Goal: Task Accomplishment & Management: Manage account settings

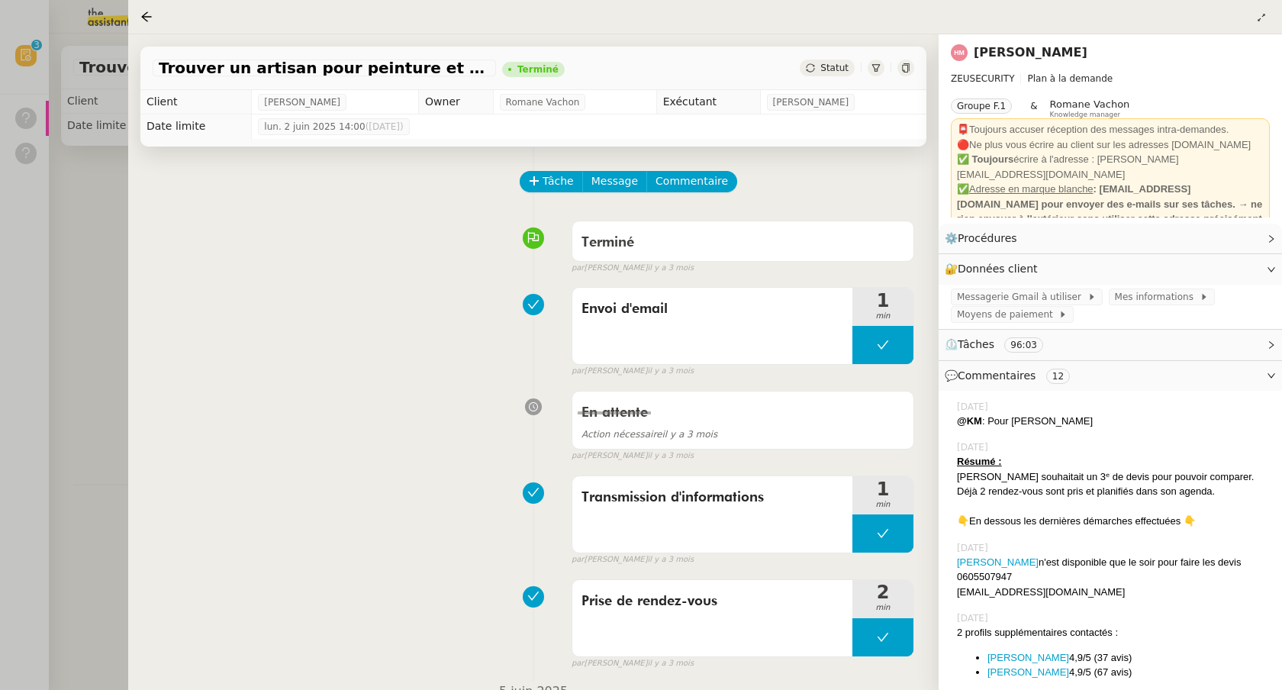
click at [91, 125] on div at bounding box center [641, 345] width 1282 height 690
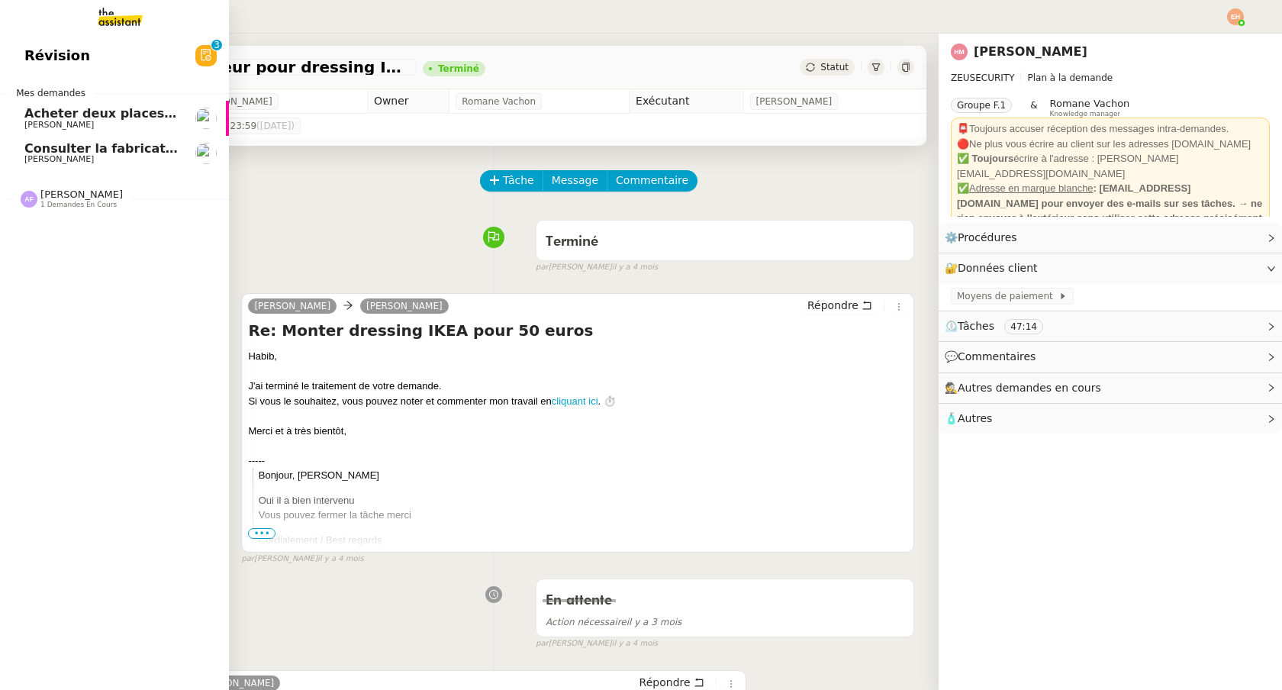
click at [80, 185] on span "[PERSON_NAME] 1 demandes en cours" at bounding box center [120, 192] width 229 height 32
click at [111, 17] on img at bounding box center [108, 17] width 118 height 34
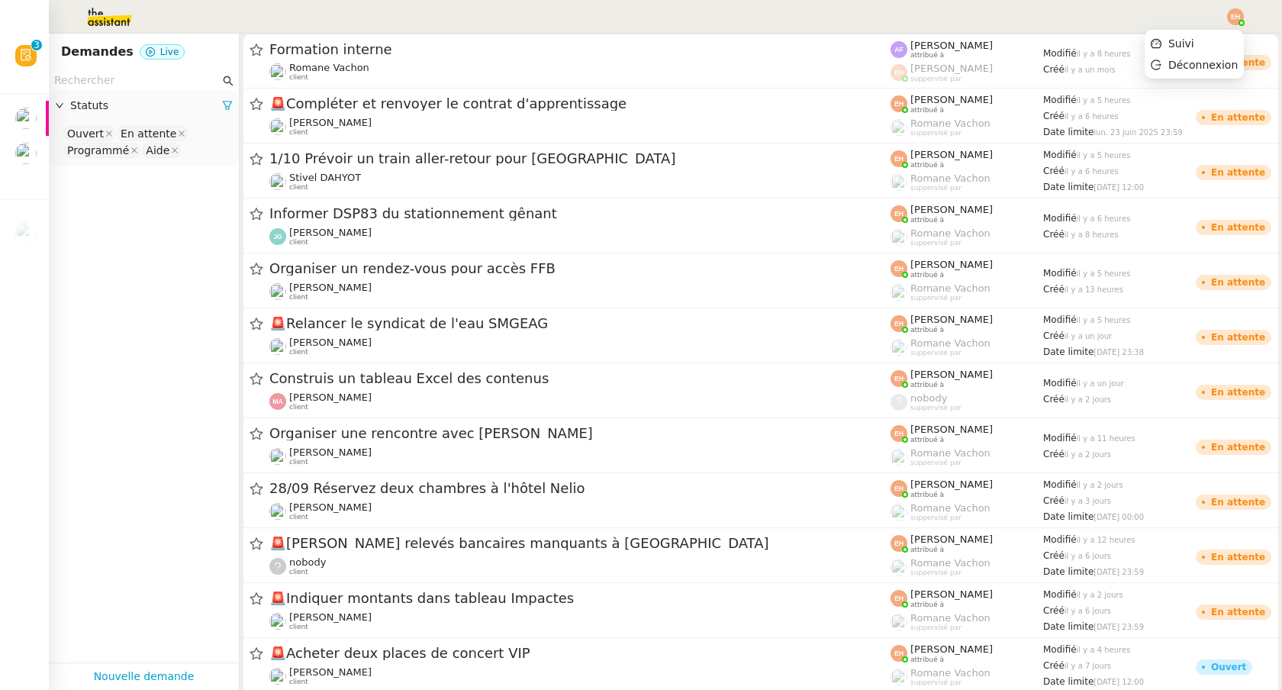
click at [1239, 17] on img at bounding box center [1235, 16] width 17 height 17
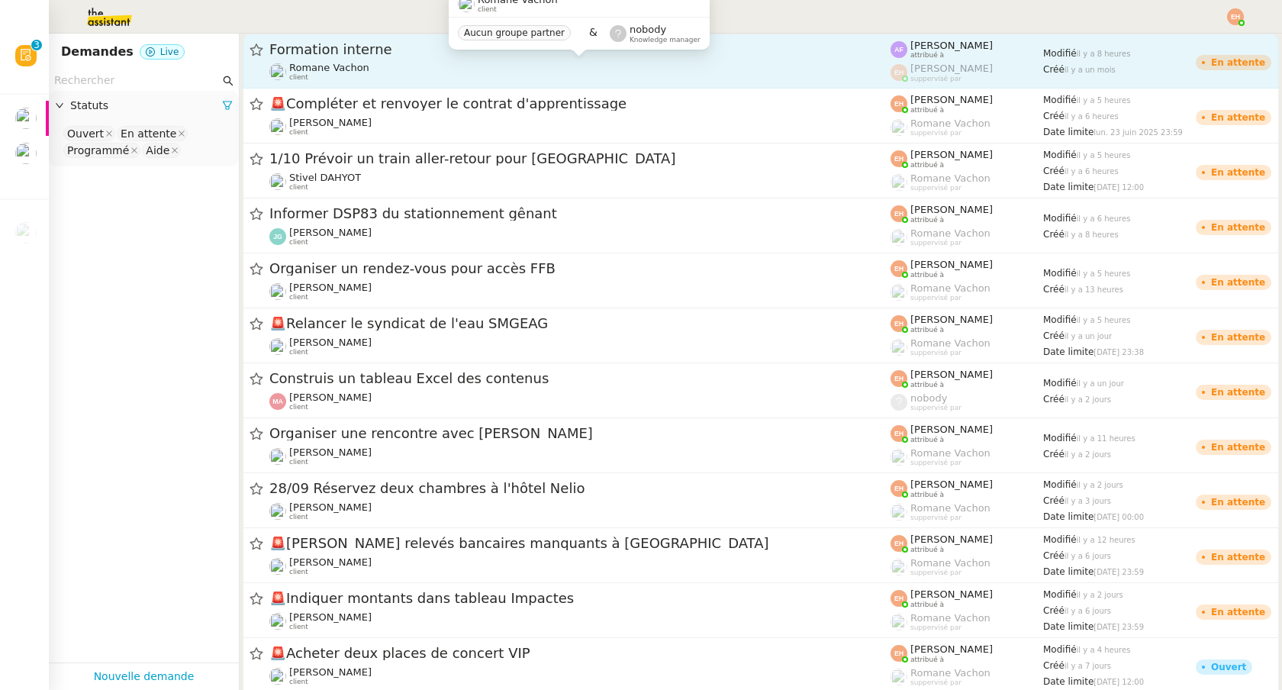
click at [758, 62] on div "[PERSON_NAME] client" at bounding box center [579, 72] width 621 height 20
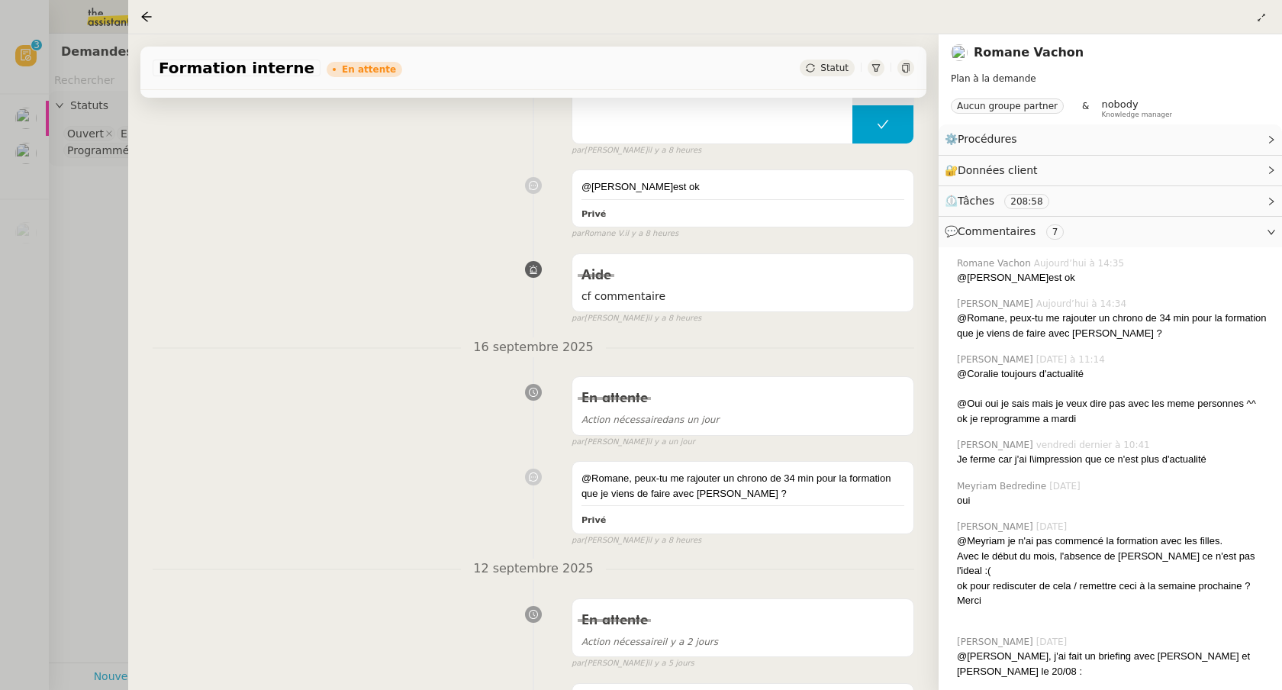
scroll to position [240, 0]
click at [62, 311] on div at bounding box center [641, 345] width 1282 height 690
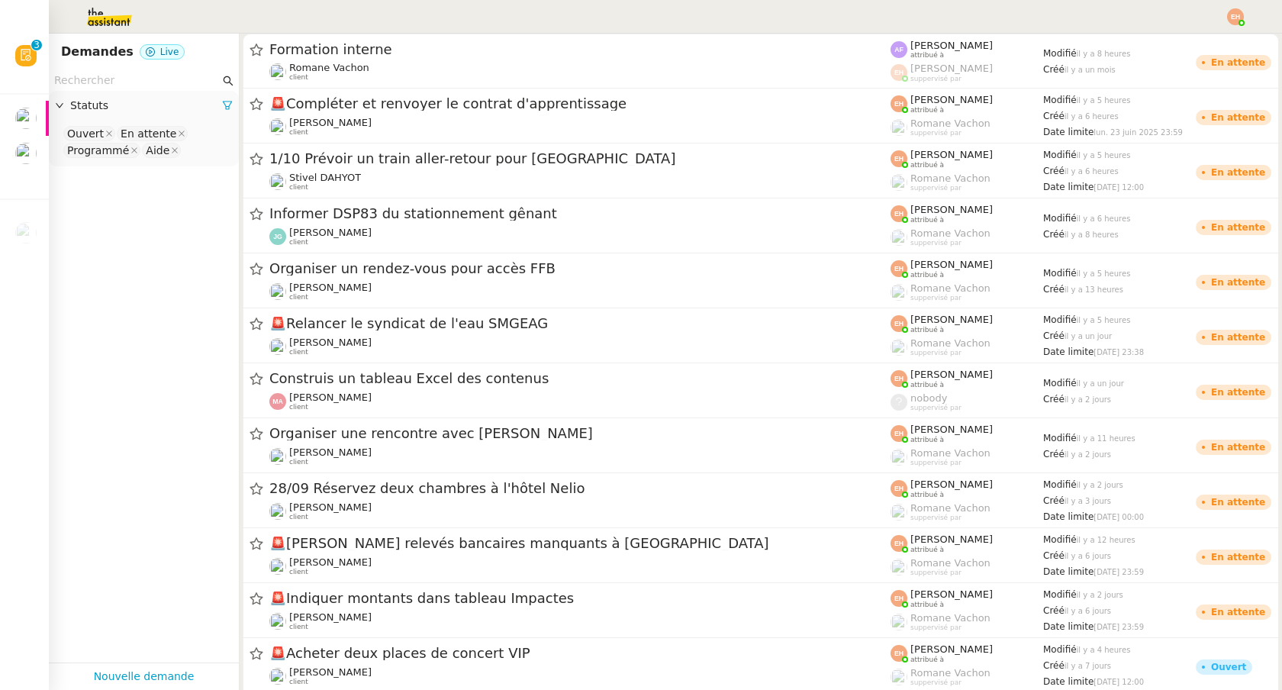
click at [1234, 20] on img at bounding box center [1235, 16] width 17 height 17
click at [1190, 38] on span "Suivi" at bounding box center [1181, 43] width 26 height 12
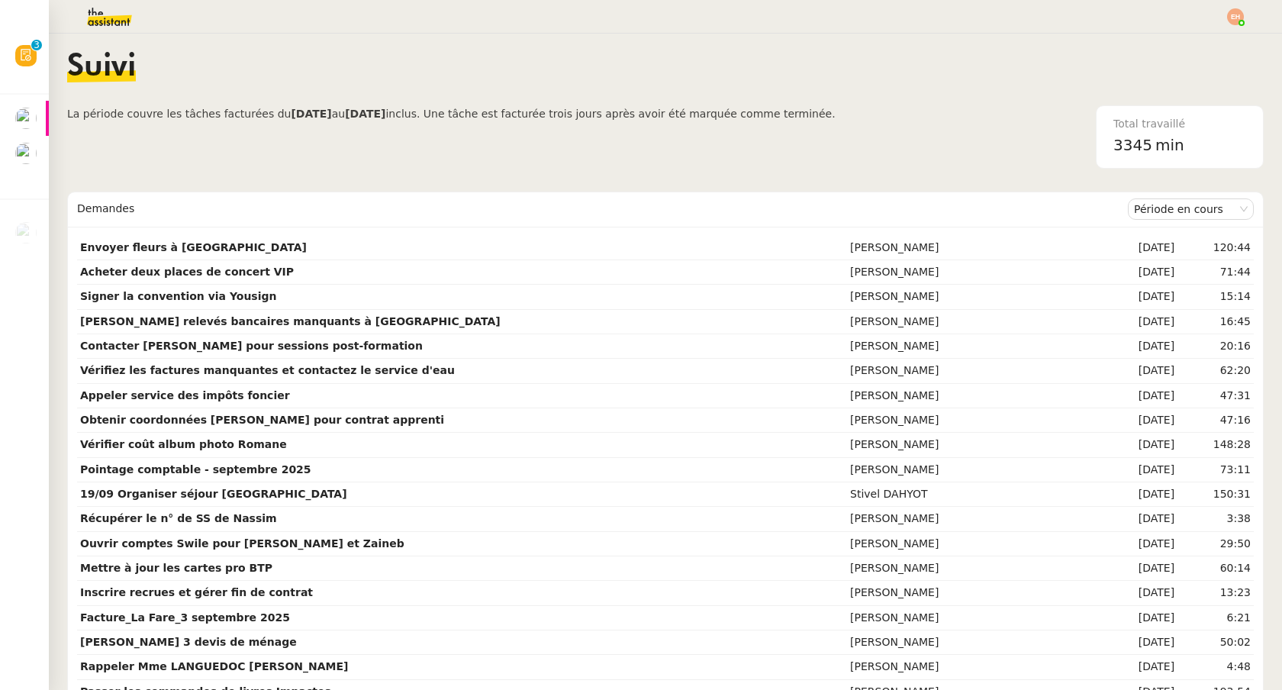
click at [115, 22] on img at bounding box center [97, 17] width 118 height 34
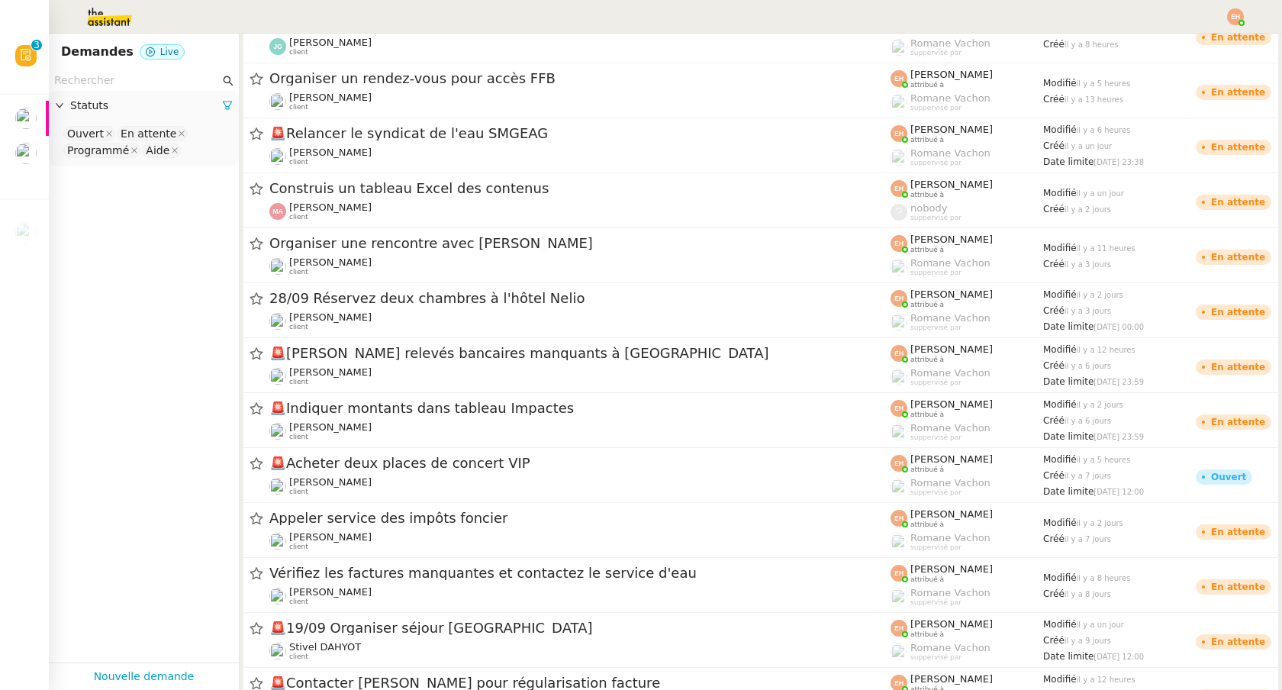
scroll to position [174, 0]
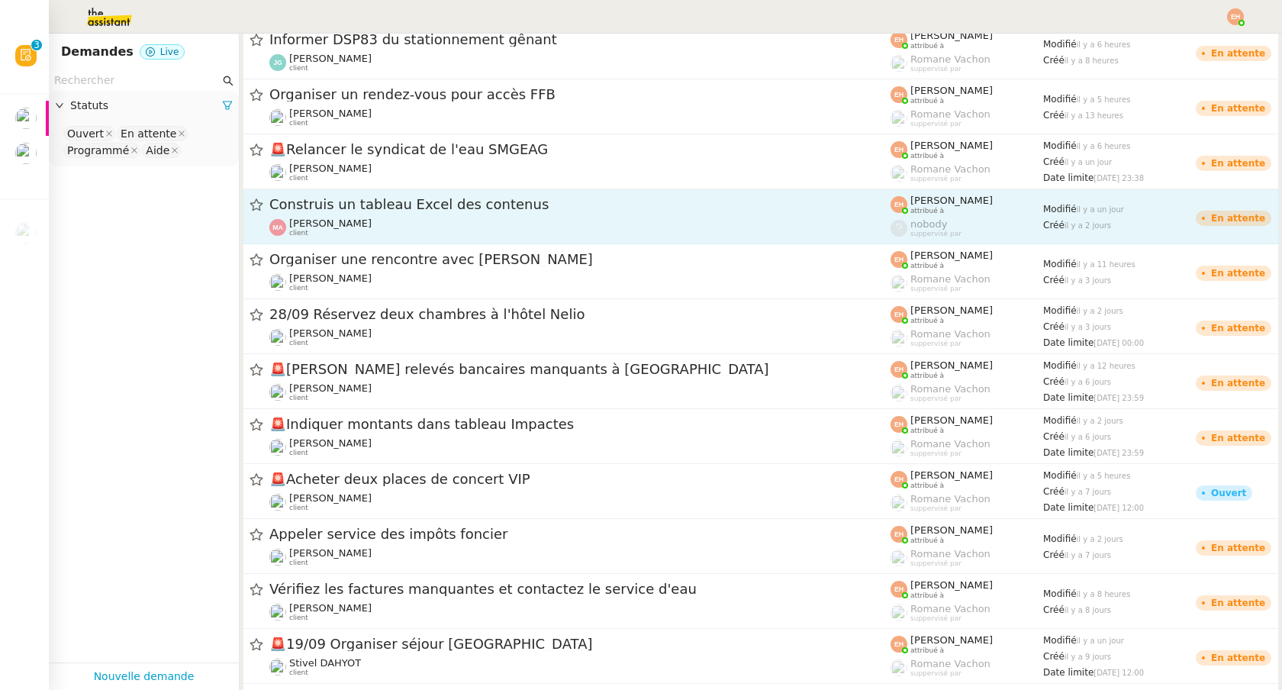
click at [375, 213] on div "Construis un tableau Excel des contenus" at bounding box center [579, 204] width 621 height 19
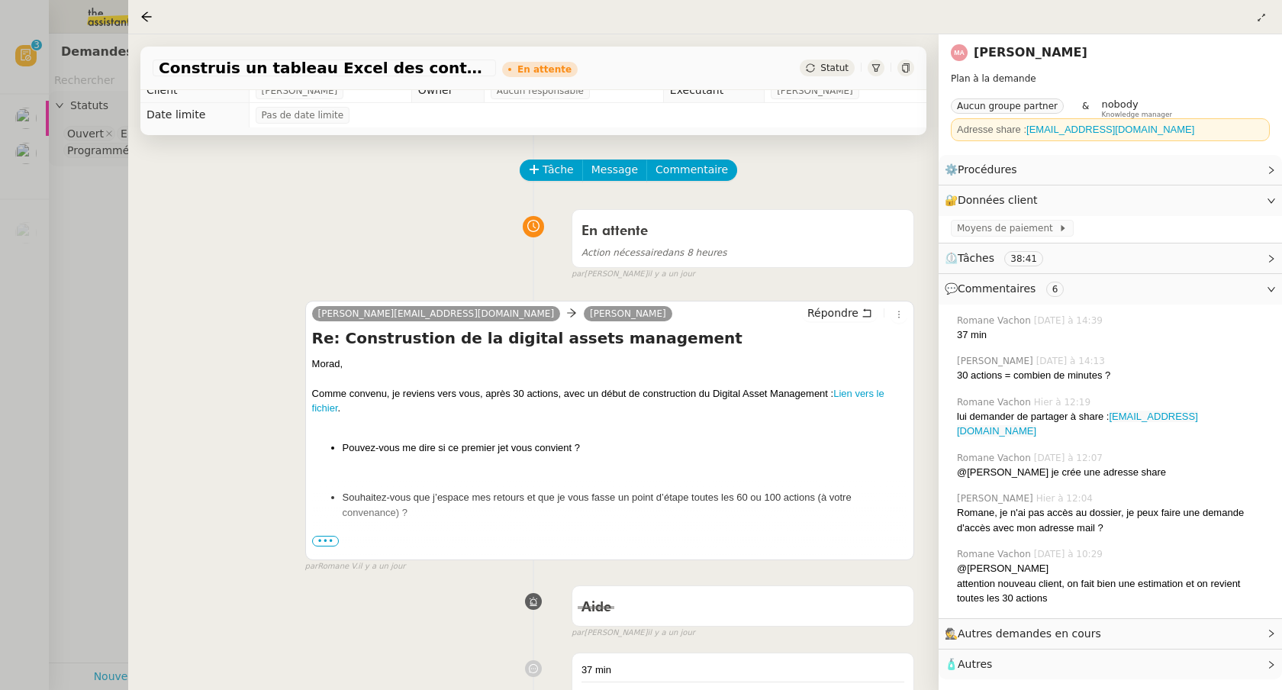
scroll to position [14, 0]
click at [322, 542] on span "•••" at bounding box center [325, 538] width 27 height 11
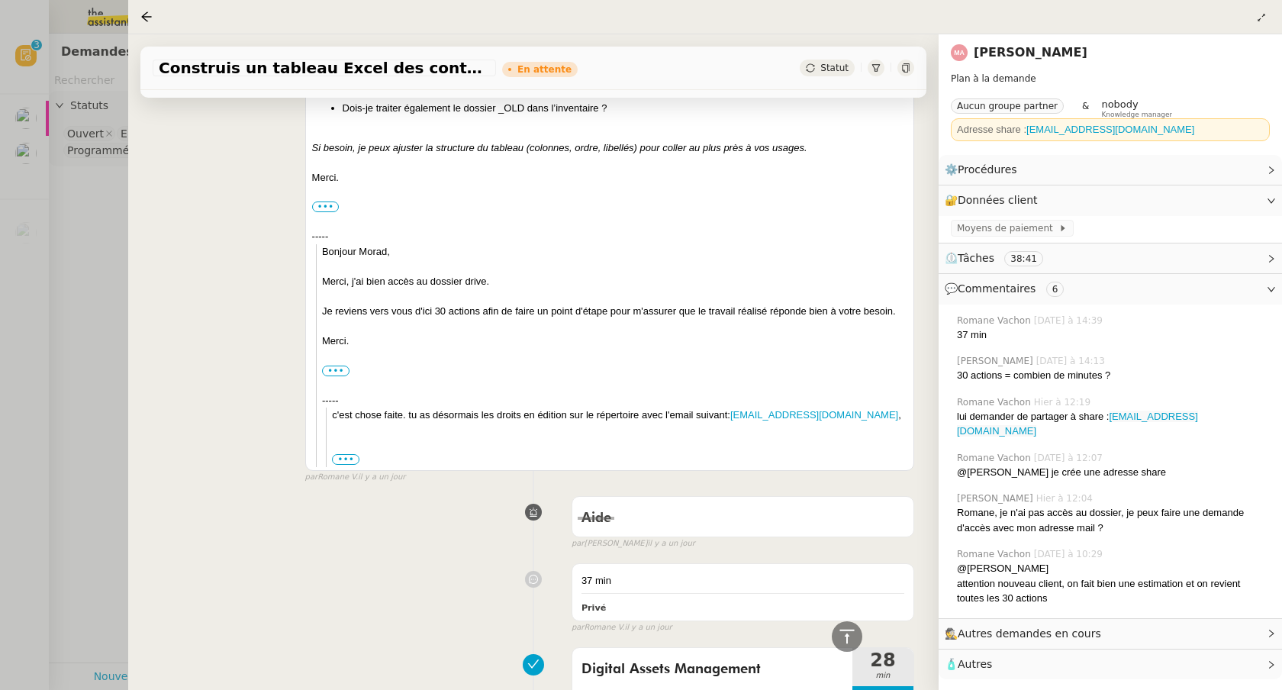
scroll to position [733, 0]
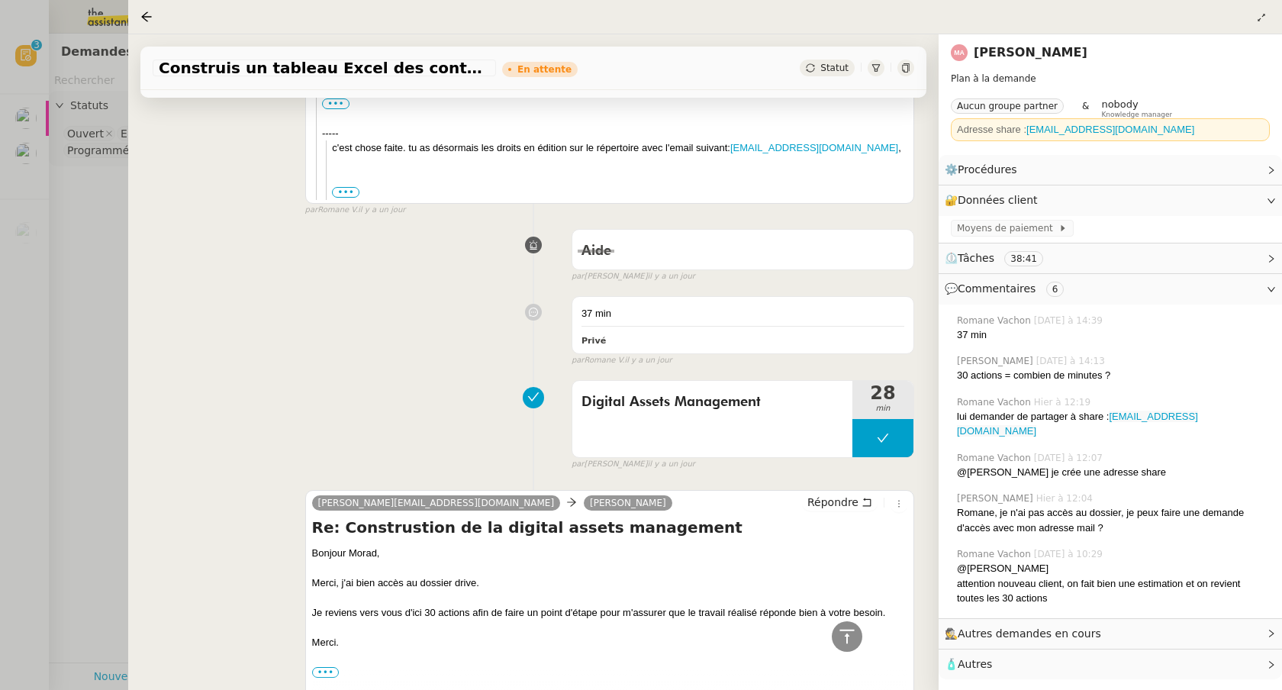
click at [107, 351] on div at bounding box center [641, 345] width 1282 height 690
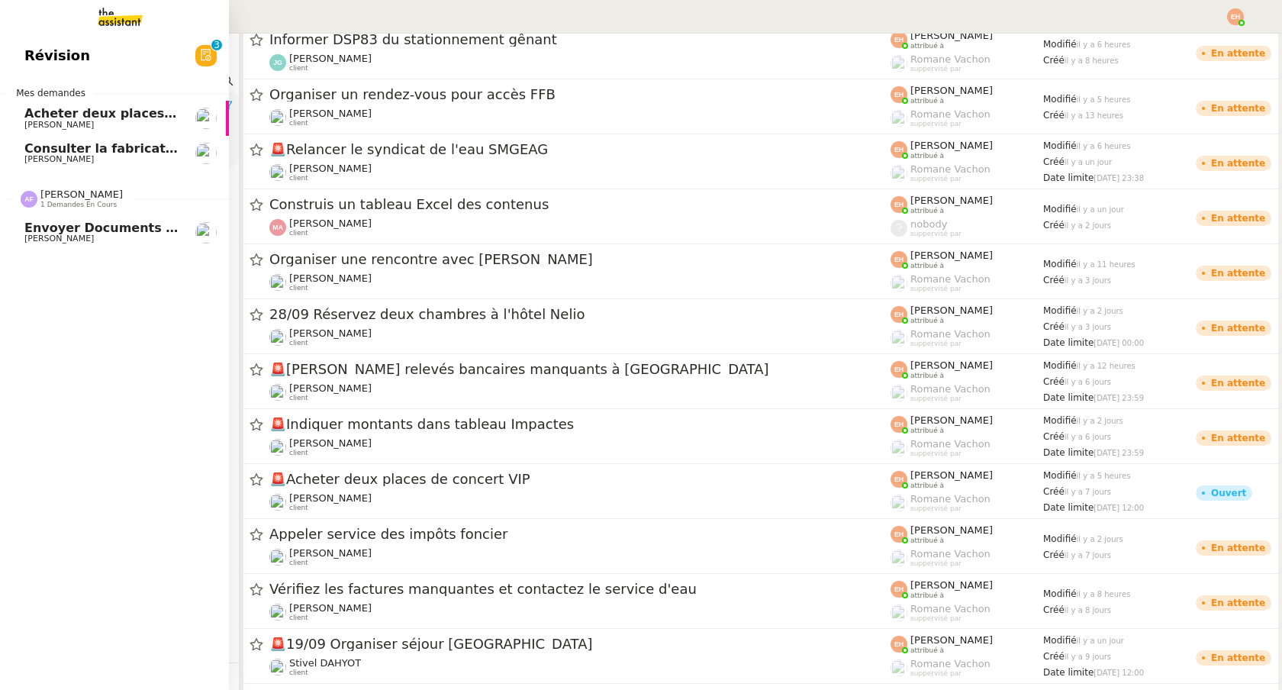
click at [39, 229] on span "Envoyer documents à [PERSON_NAME]" at bounding box center [158, 228] width 269 height 14
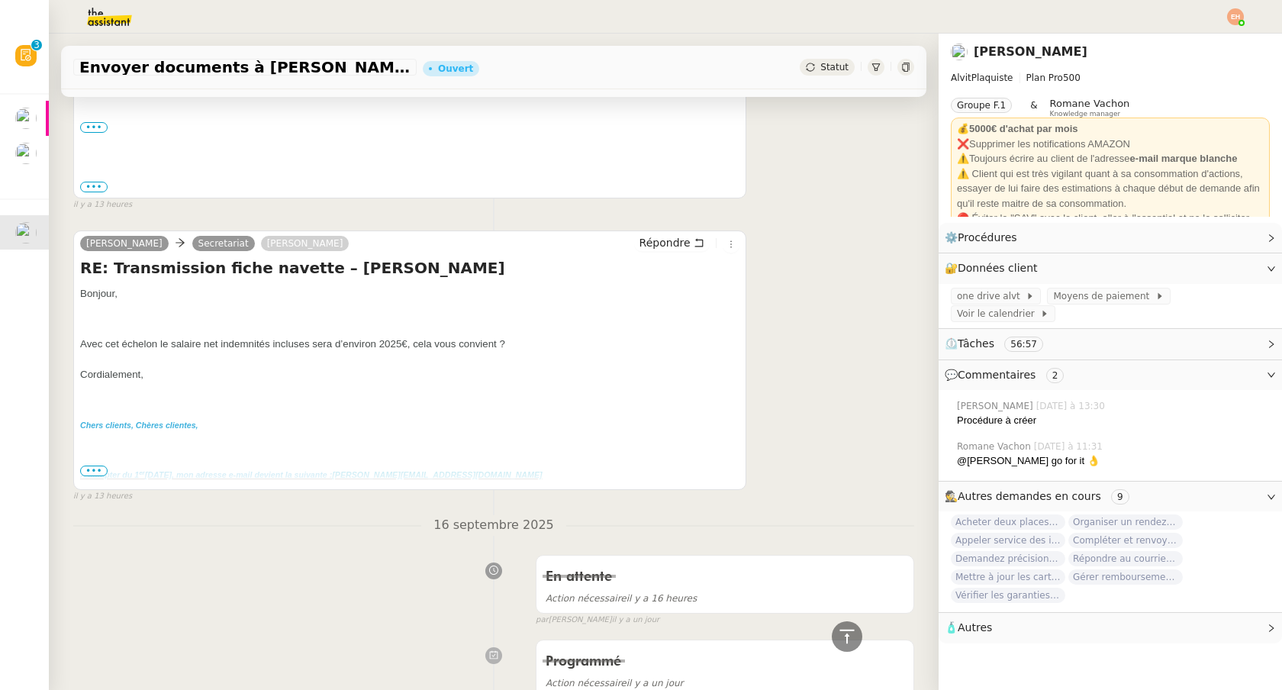
scroll to position [360, 0]
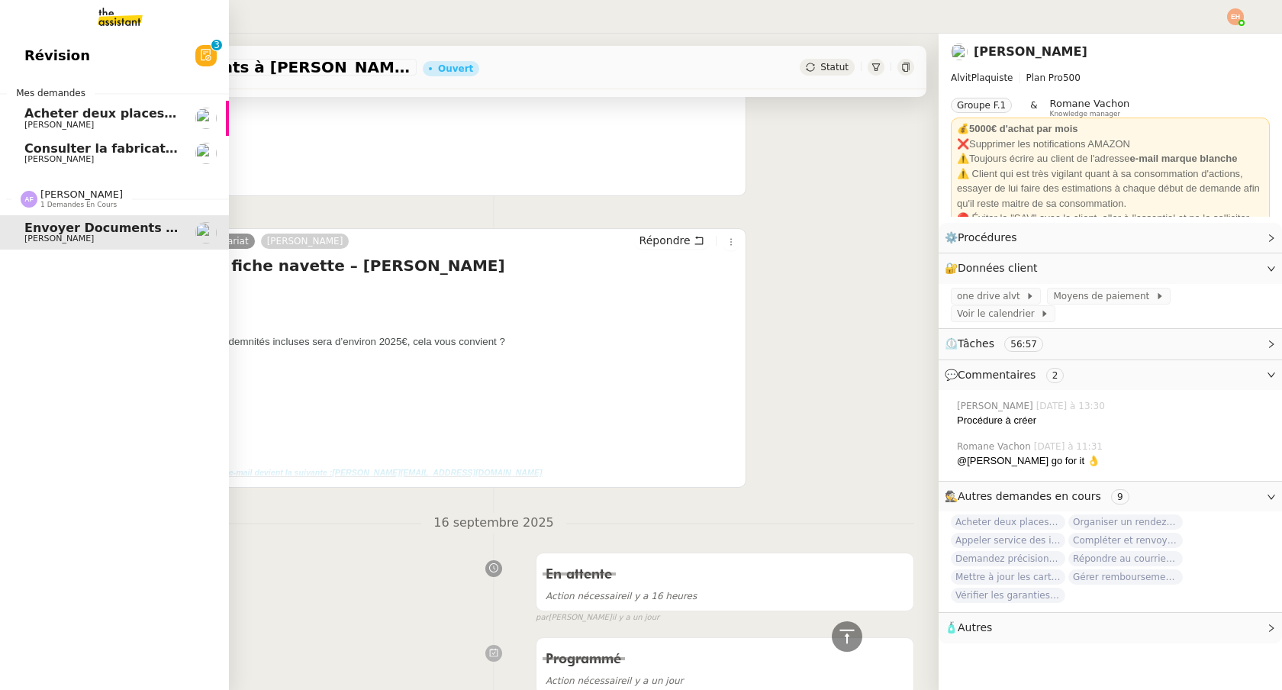
click at [36, 107] on span "Acheter deux places de concert VIP" at bounding box center [146, 113] width 244 height 14
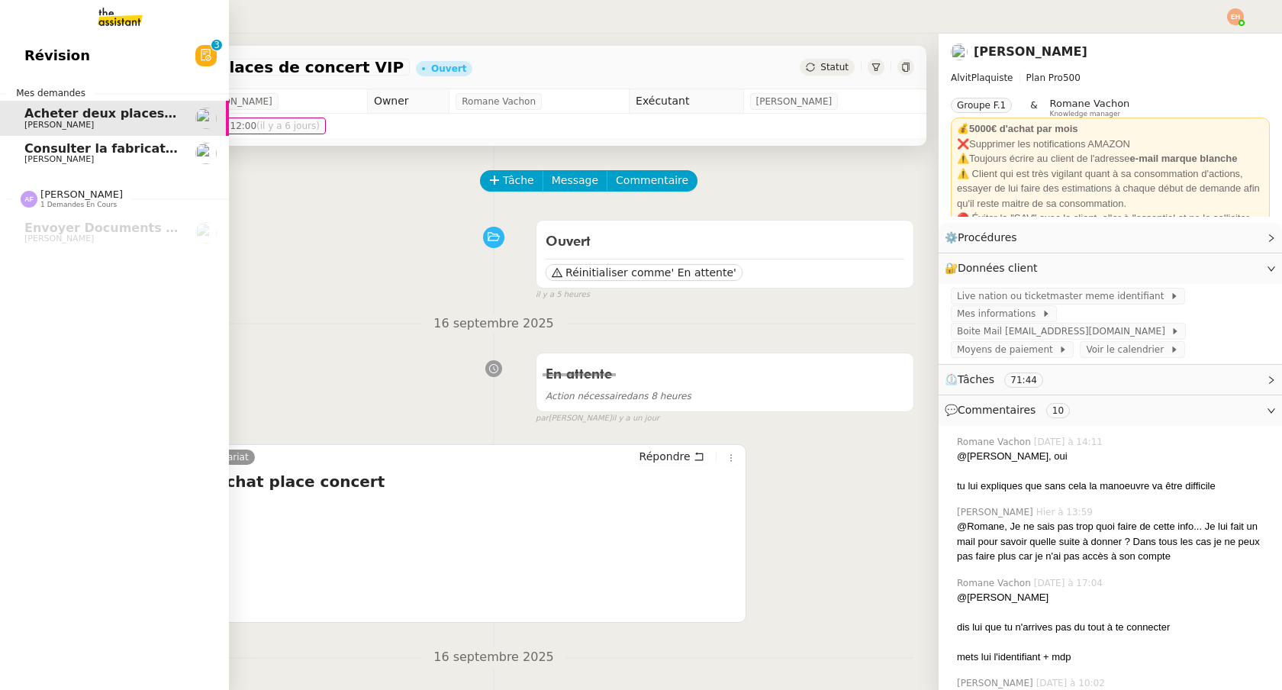
click at [35, 63] on span "Révision" at bounding box center [57, 55] width 66 height 23
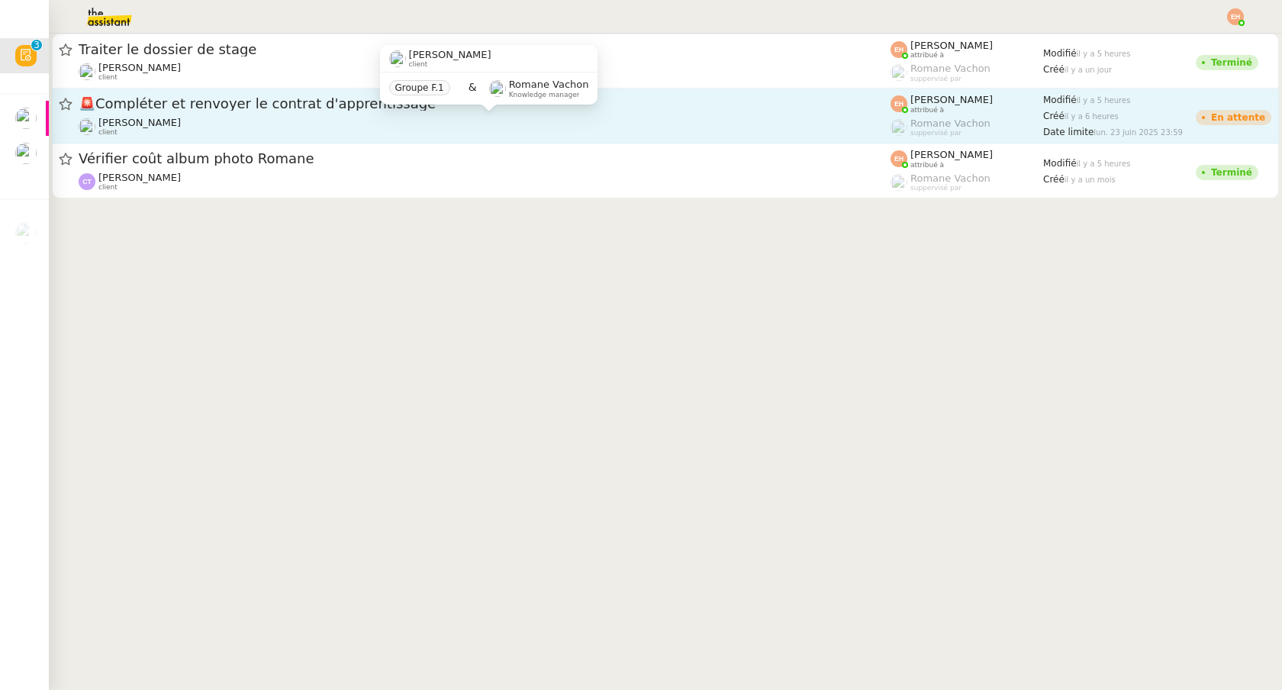
click at [401, 120] on div "[PERSON_NAME] client" at bounding box center [485, 127] width 812 height 20
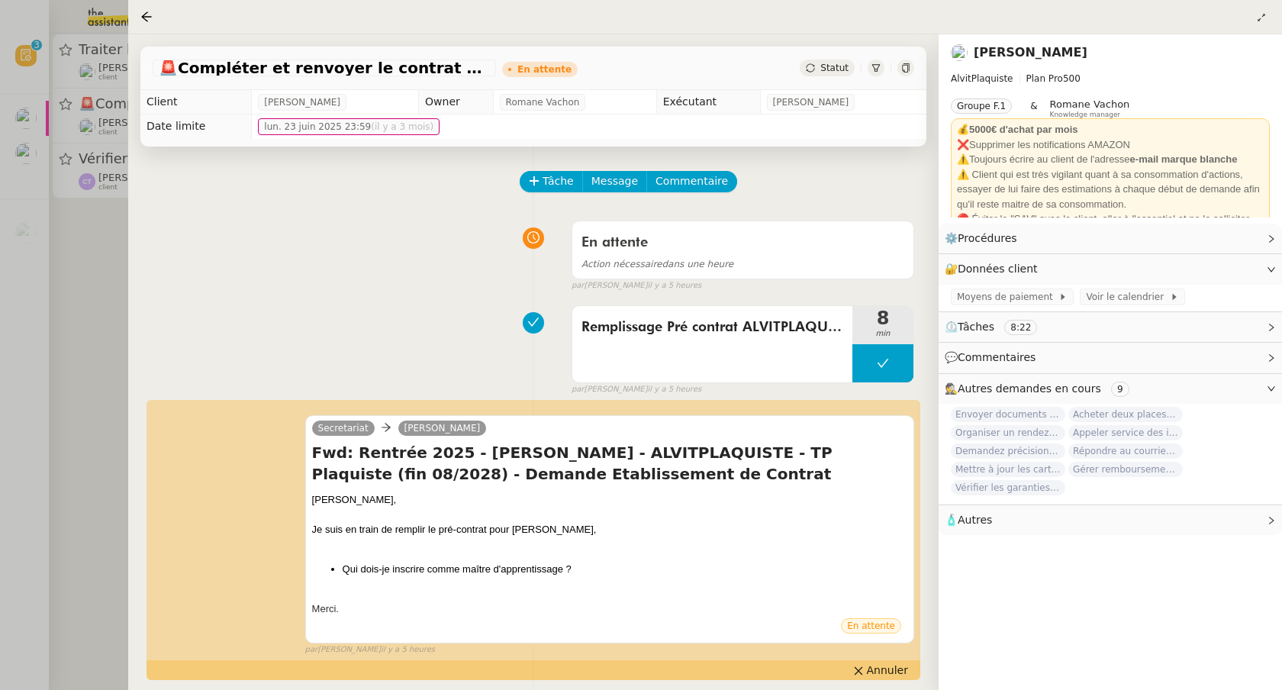
click at [9, 140] on div at bounding box center [641, 345] width 1282 height 690
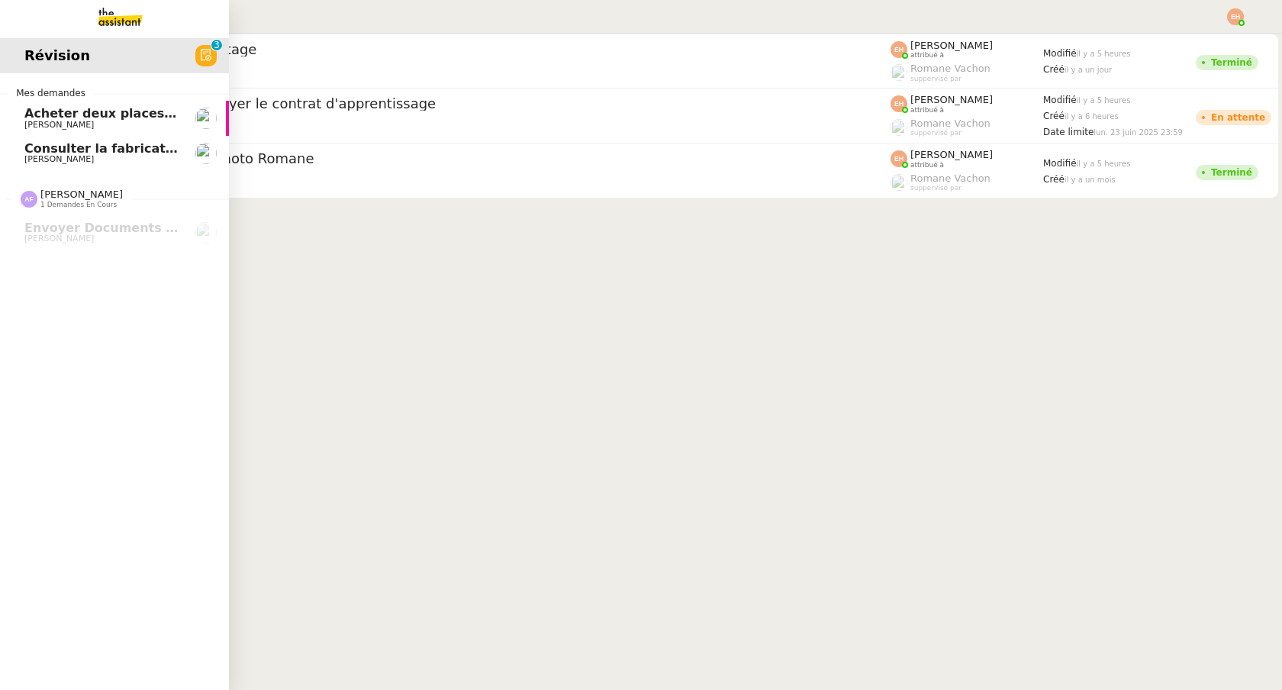
click at [108, 15] on img at bounding box center [108, 17] width 118 height 34
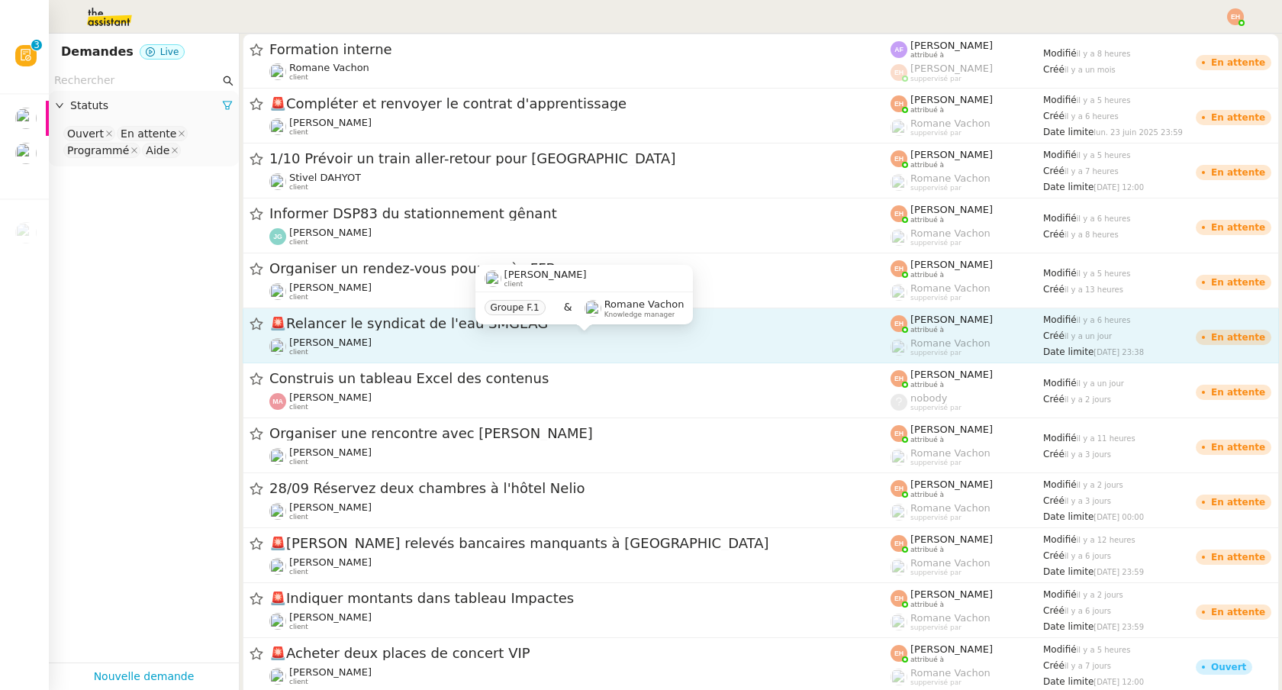
click at [352, 337] on span "[PERSON_NAME]" at bounding box center [330, 342] width 82 height 11
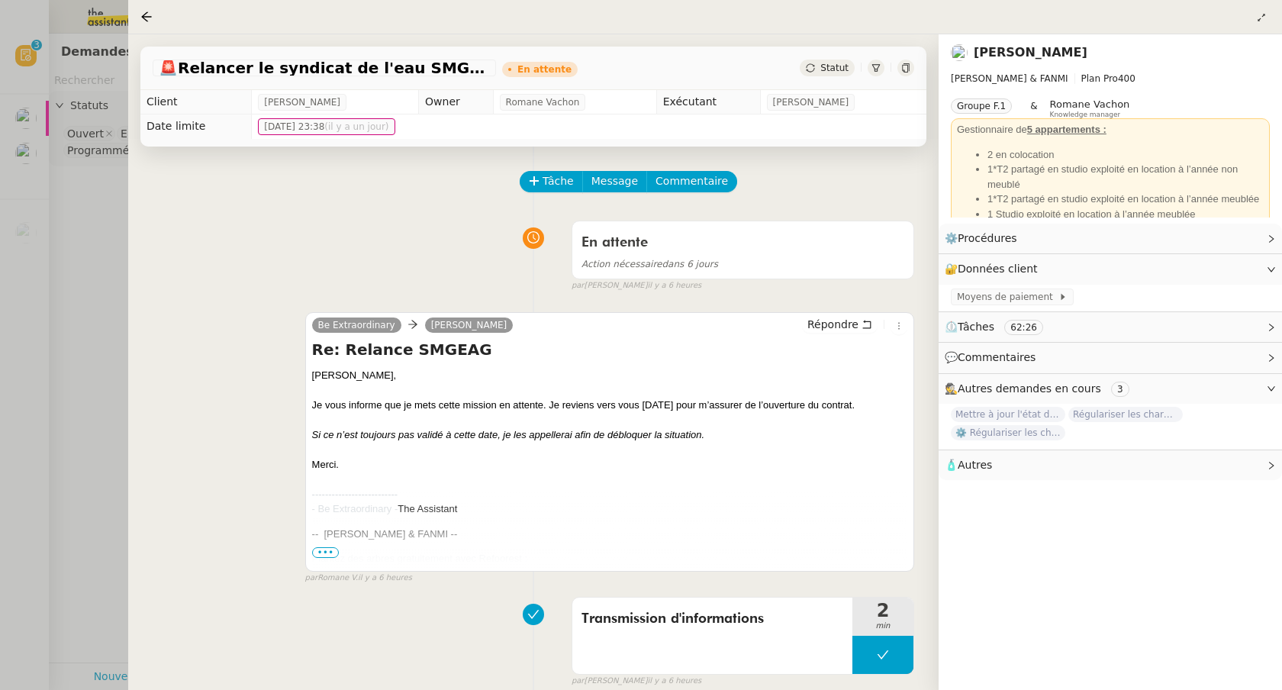
click at [64, 317] on div at bounding box center [641, 345] width 1282 height 690
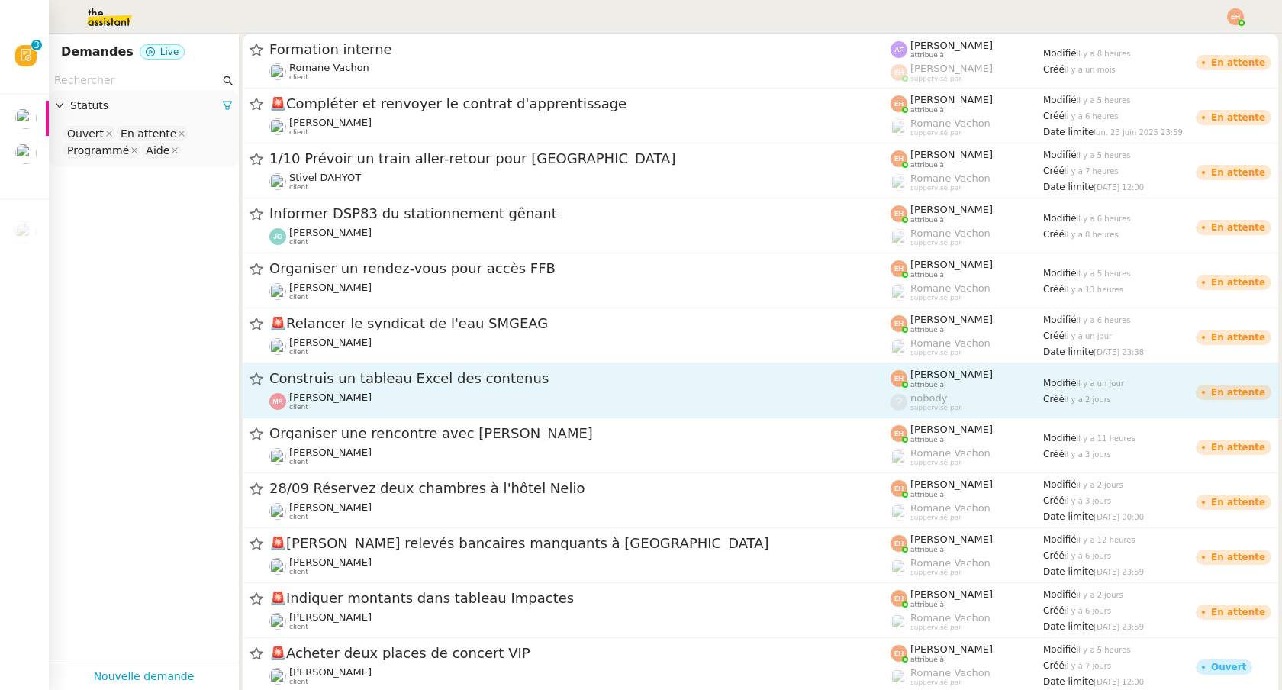
click at [331, 372] on span "Construis un tableau Excel des contenus" at bounding box center [579, 379] width 621 height 14
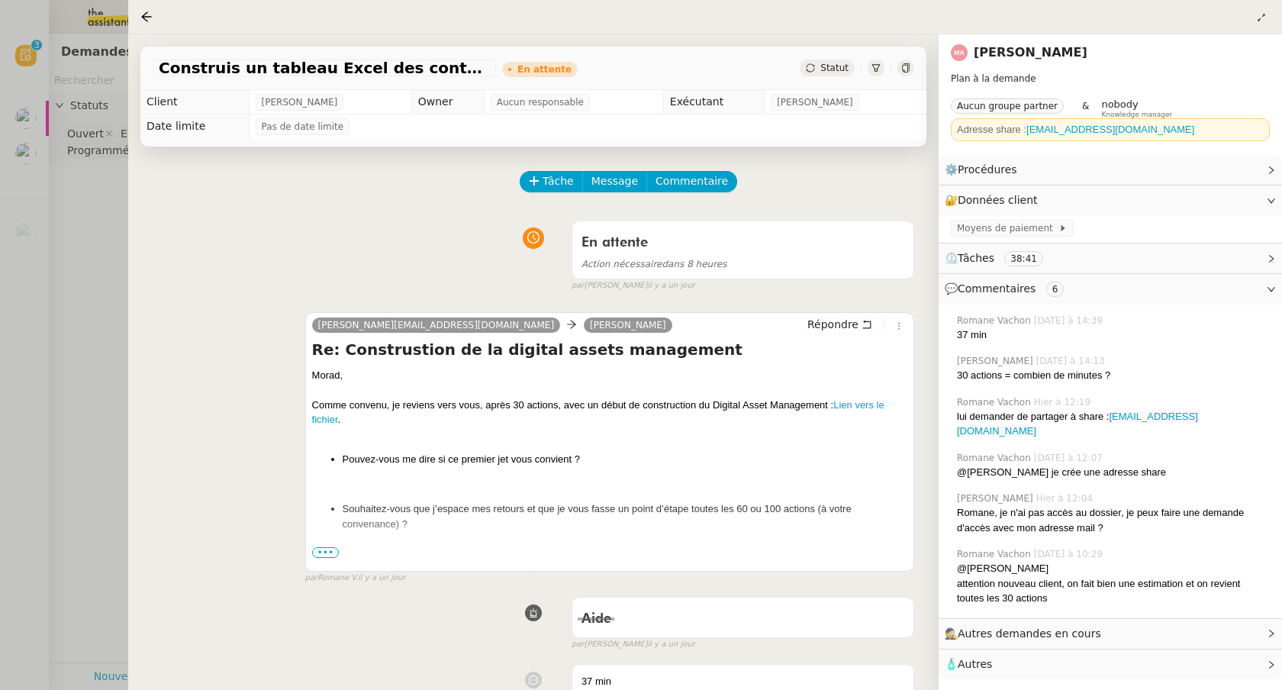
click at [90, 347] on div at bounding box center [641, 345] width 1282 height 690
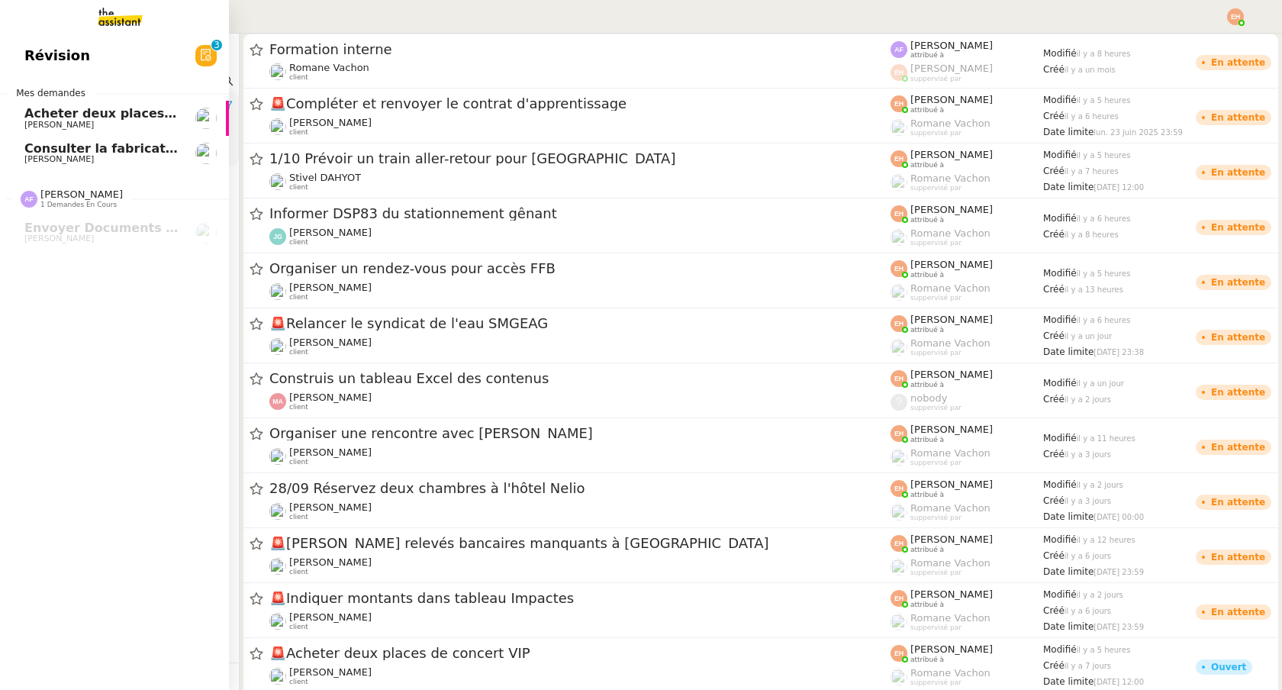
click at [80, 62] on link "Révision 0 1 2 3 4 5 6 7 8 9" at bounding box center [114, 55] width 229 height 35
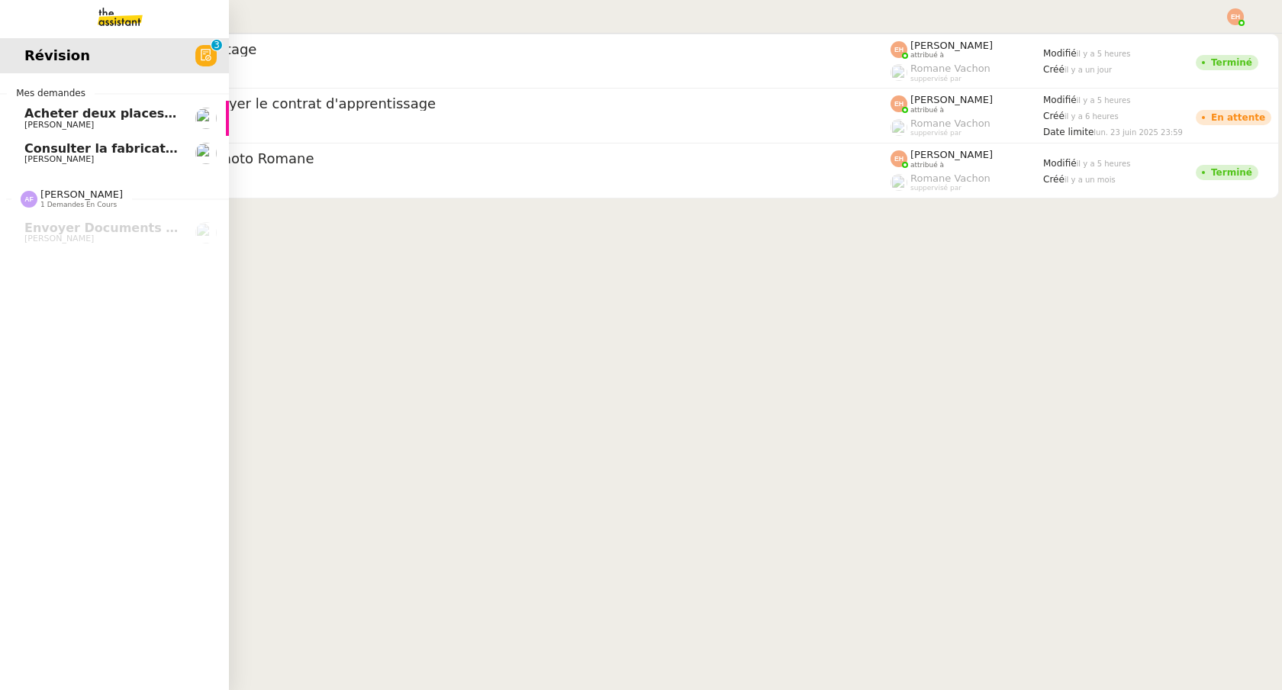
click at [144, 4] on img at bounding box center [108, 17] width 118 height 34
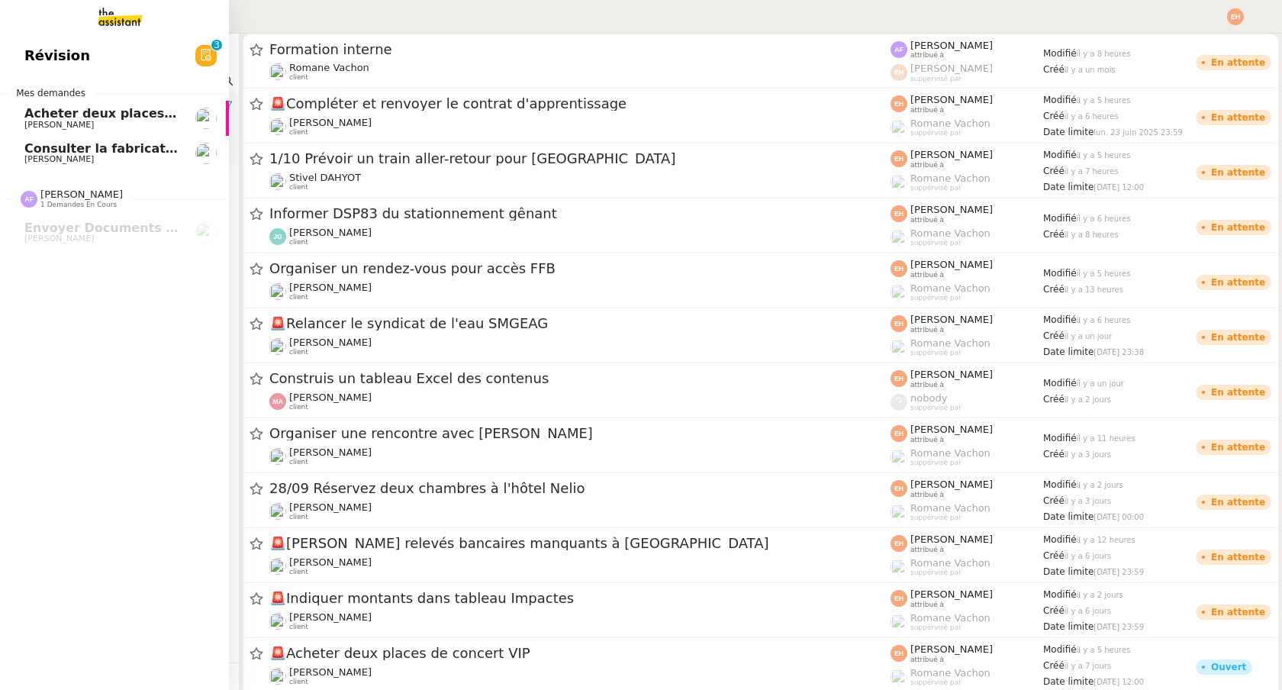
click at [71, 101] on link "Acheter deux places de concert VIP [PERSON_NAME]" at bounding box center [114, 118] width 229 height 35
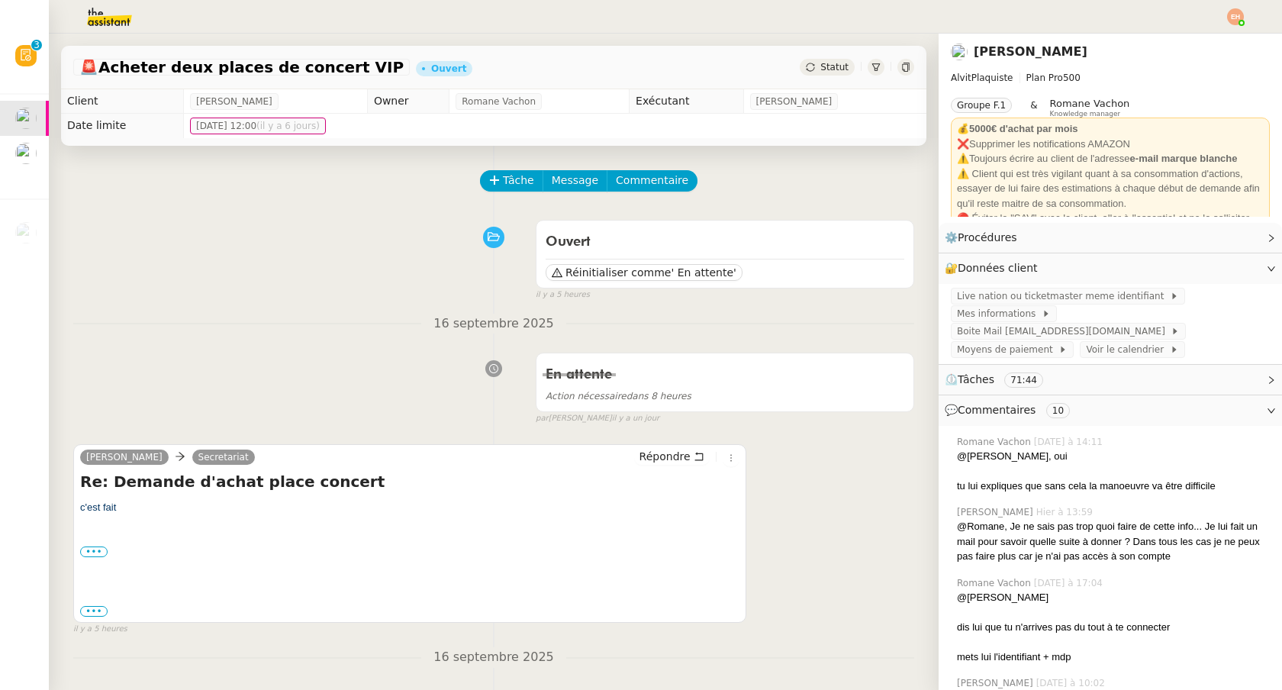
click at [128, 16] on img at bounding box center [97, 17] width 118 height 34
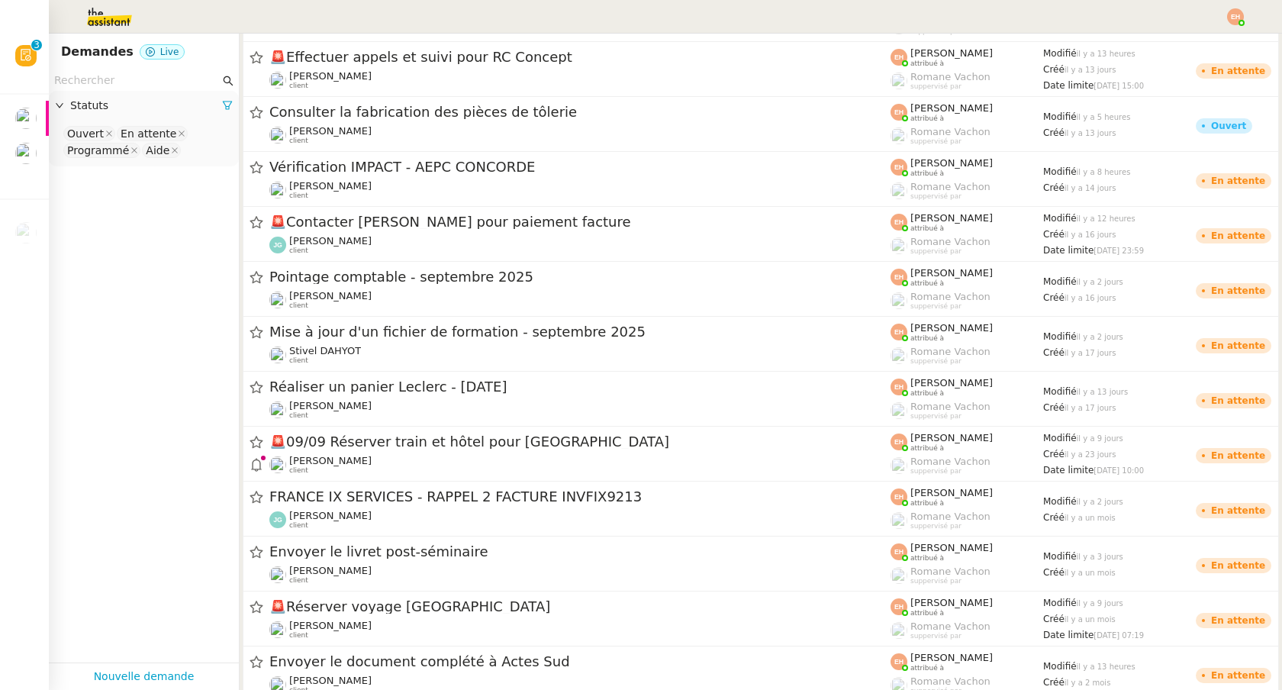
scroll to position [1201, 0]
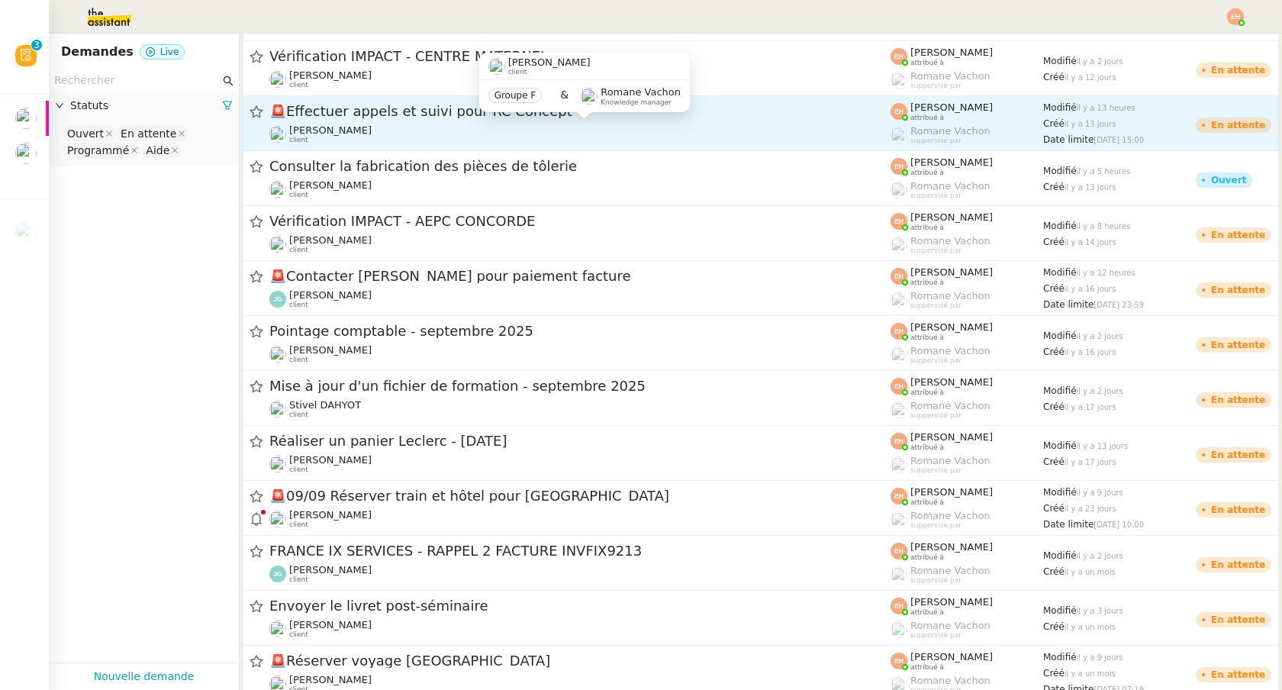
click at [491, 132] on div "[PERSON_NAME] client" at bounding box center [579, 134] width 621 height 20
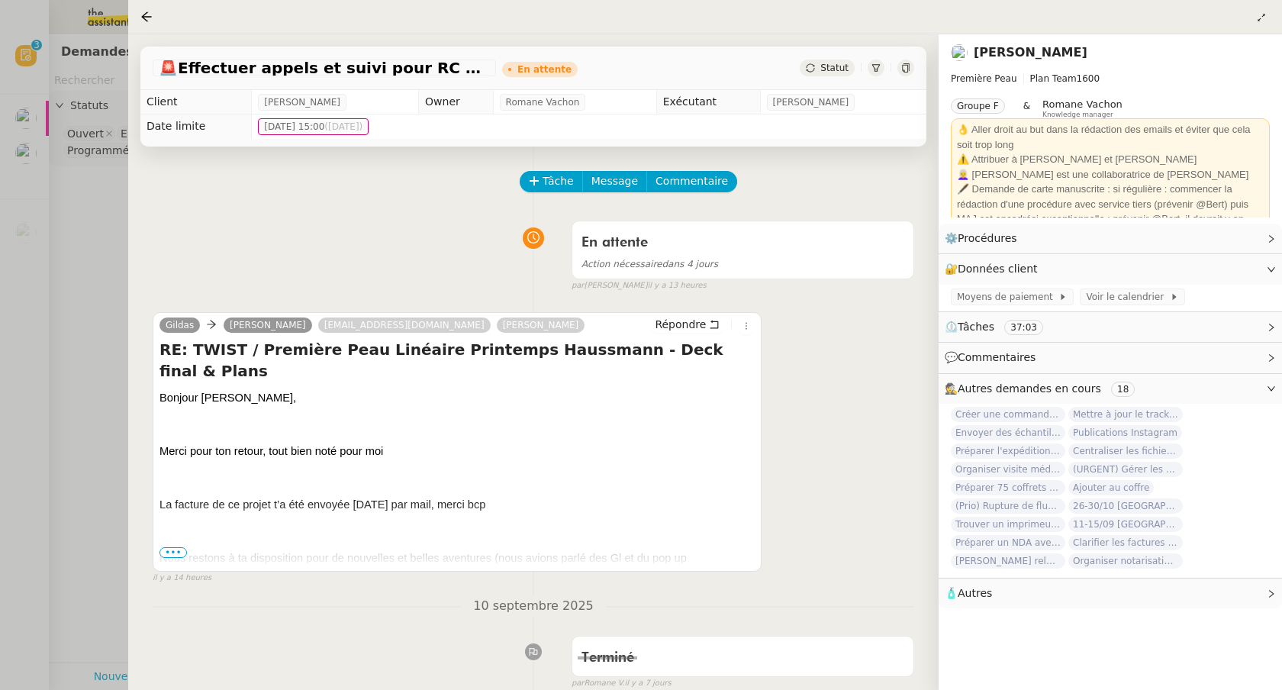
click at [1032, 417] on span "Créer une commande dans Shopify" at bounding box center [1008, 414] width 114 height 15
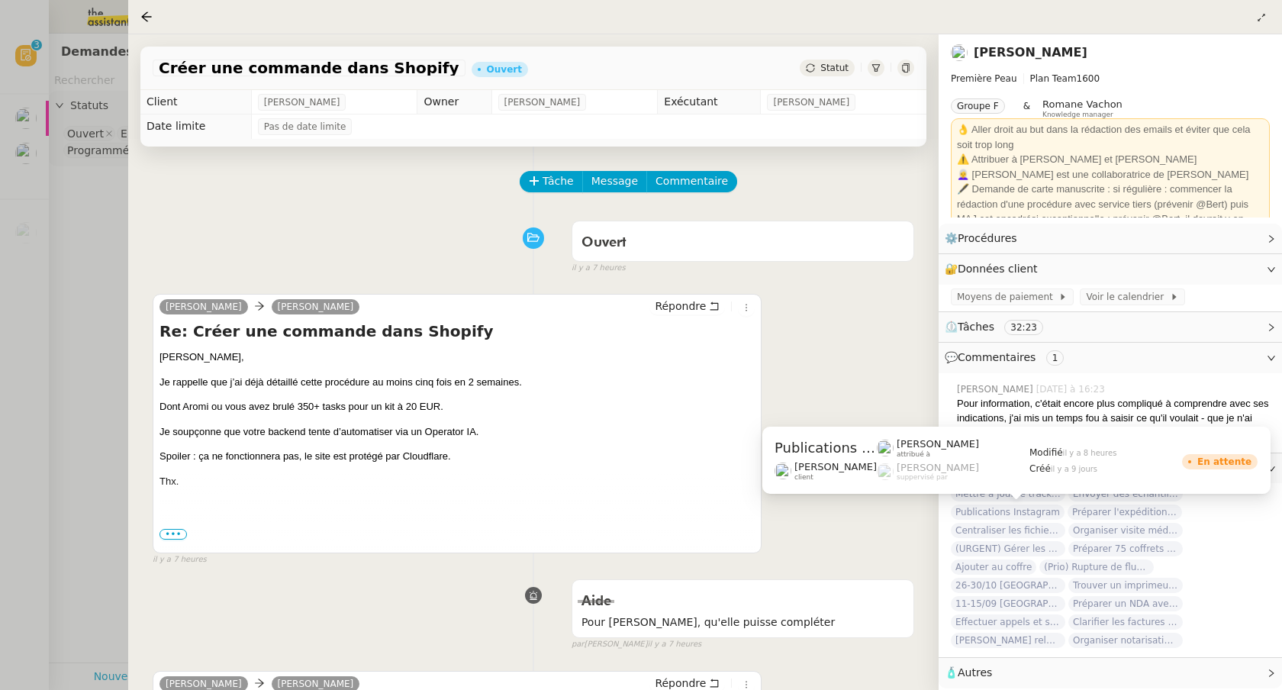
click at [968, 511] on span "Publications Instagram" at bounding box center [1008, 511] width 114 height 15
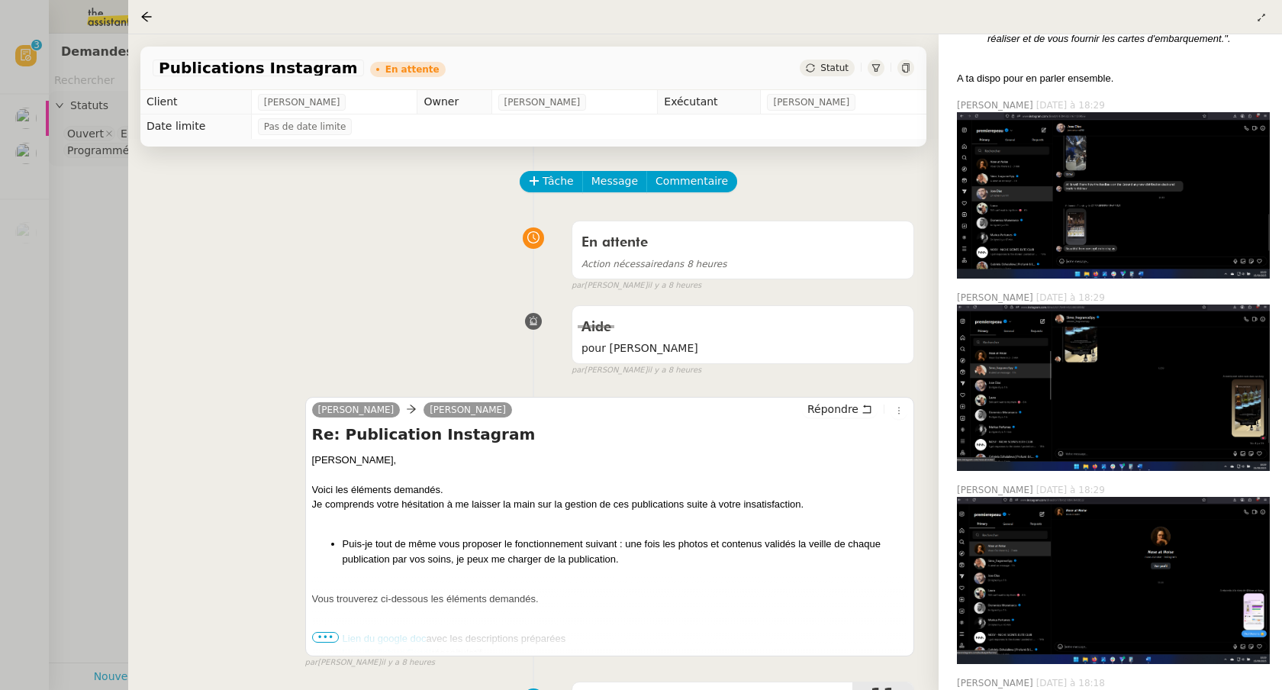
click at [84, 333] on div at bounding box center [641, 345] width 1282 height 690
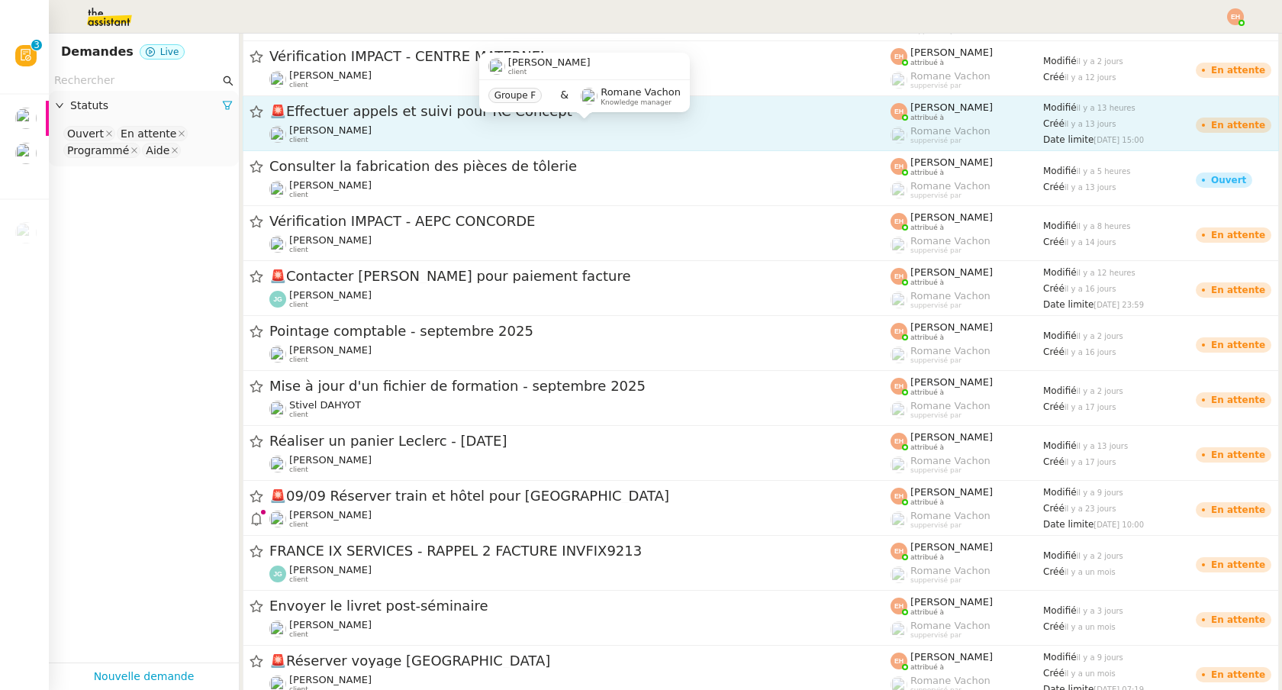
click at [367, 142] on div "[PERSON_NAME] client" at bounding box center [579, 134] width 621 height 20
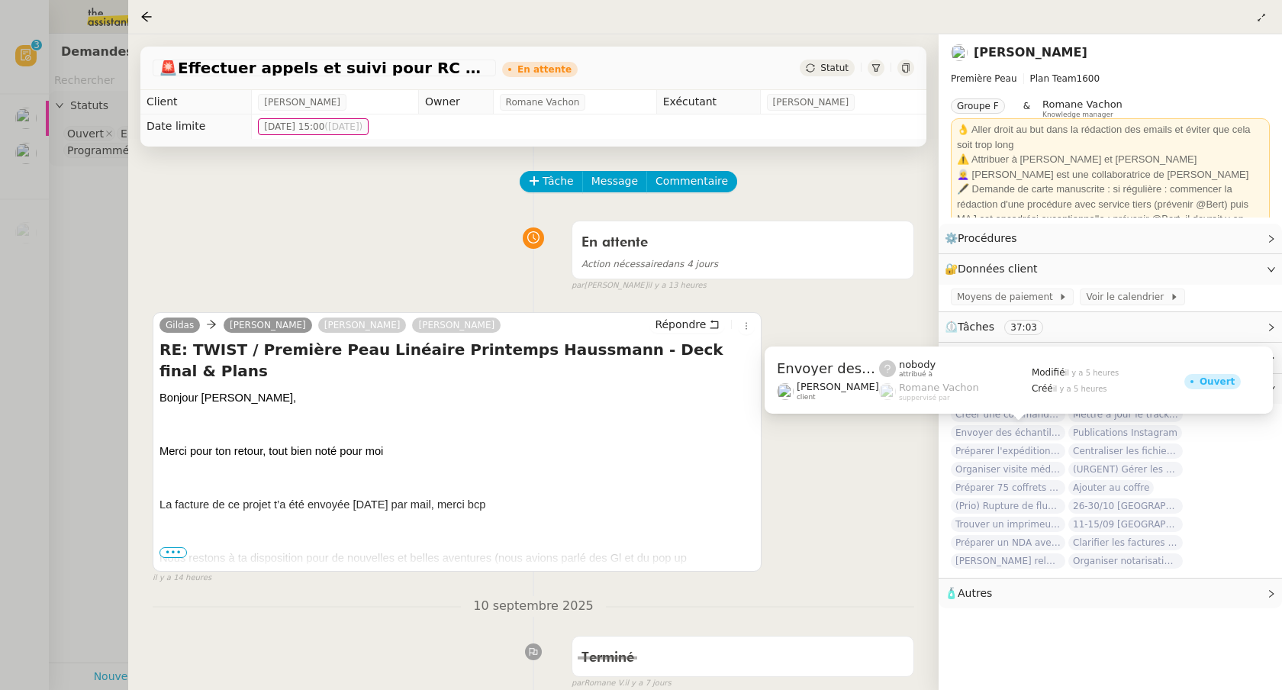
click at [1018, 432] on span "Envoyer des échantillons" at bounding box center [1008, 432] width 114 height 15
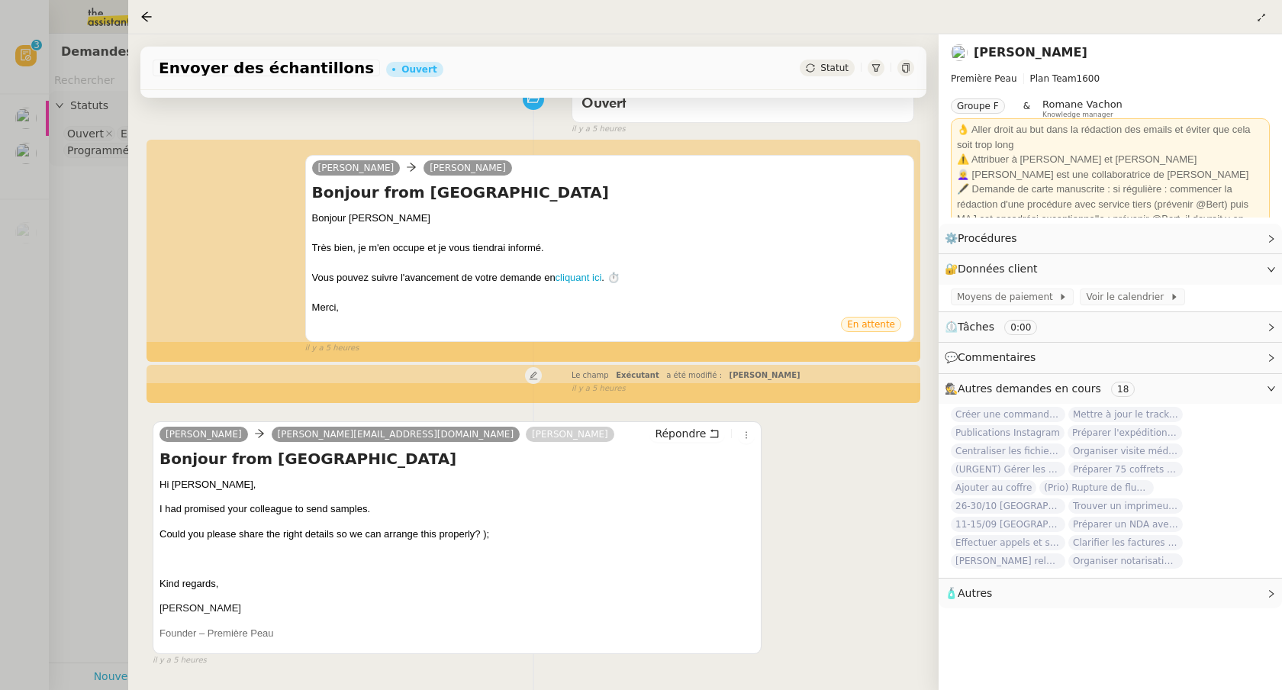
scroll to position [195, 0]
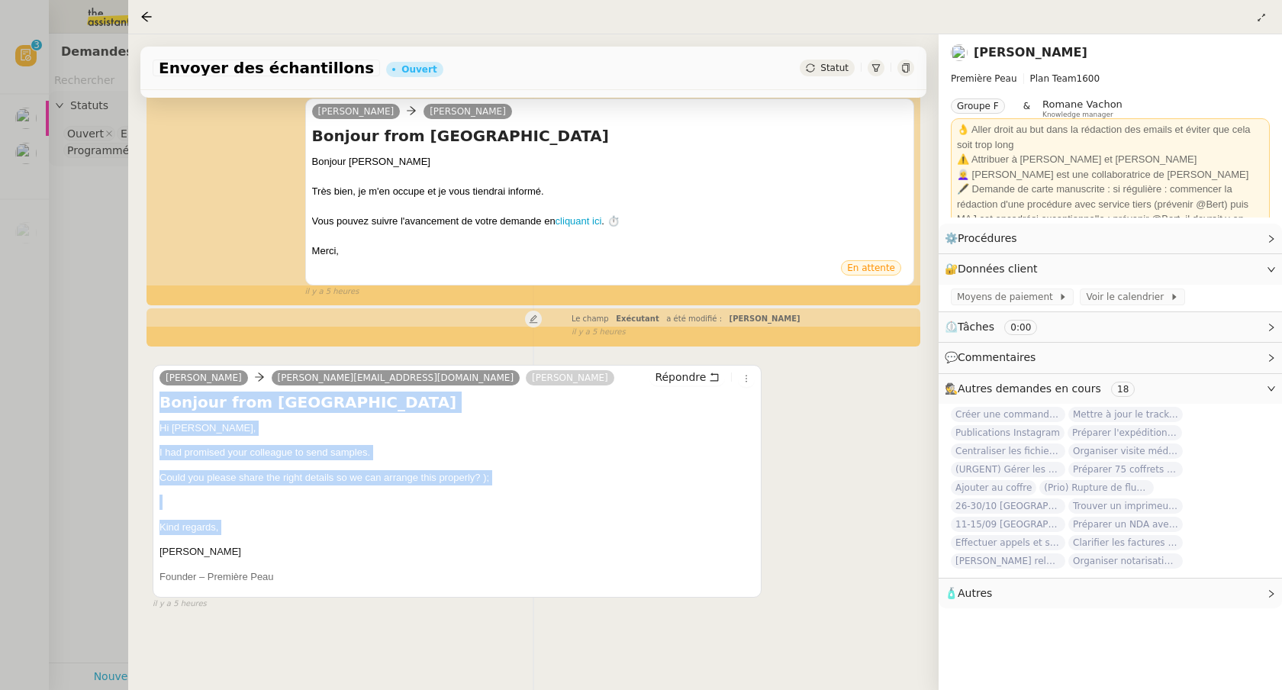
drag, startPoint x: 230, startPoint y: 544, endPoint x: 161, endPoint y: 407, distance: 153.9
click at [161, 407] on div "Bonjour from [GEOGRAPHIC_DATA] Hi [PERSON_NAME], I had promised your colleague …" at bounding box center [456, 492] width 595 height 203
copy div "Bonjour from [GEOGRAPHIC_DATA] Hi [PERSON_NAME], I had promised your colleague …"
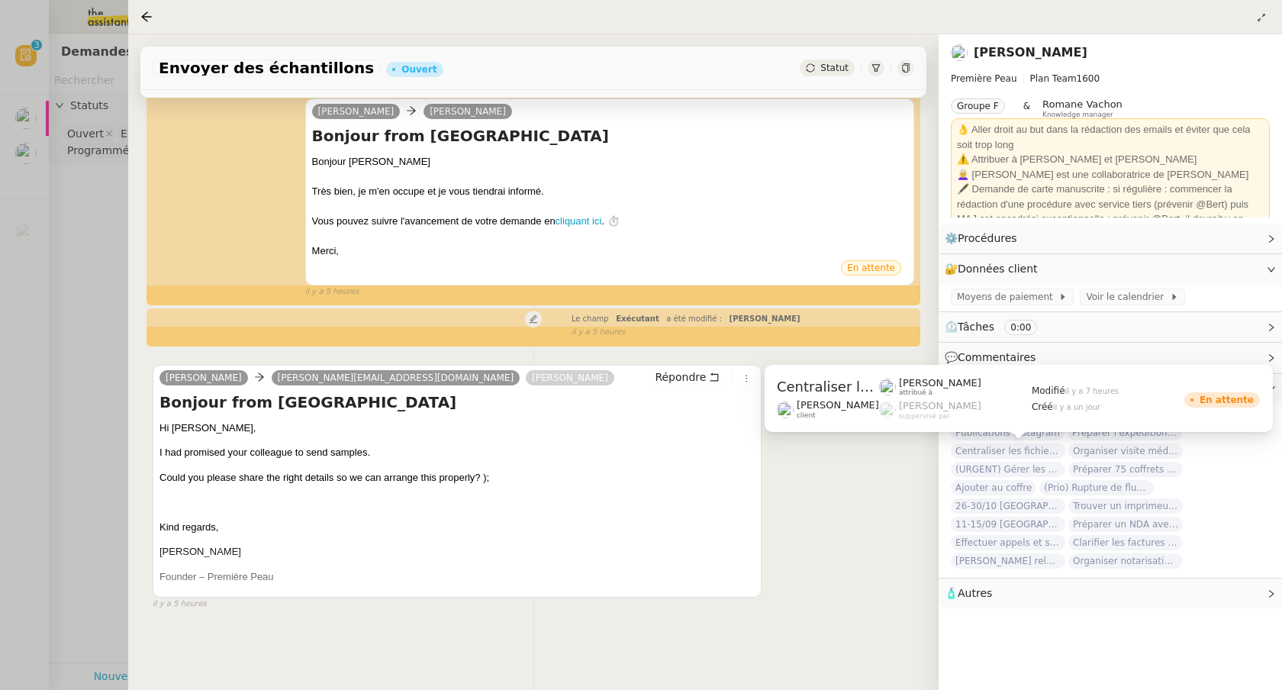
click at [966, 453] on span "Centraliser les fichiers dans le drive commun" at bounding box center [1008, 450] width 114 height 15
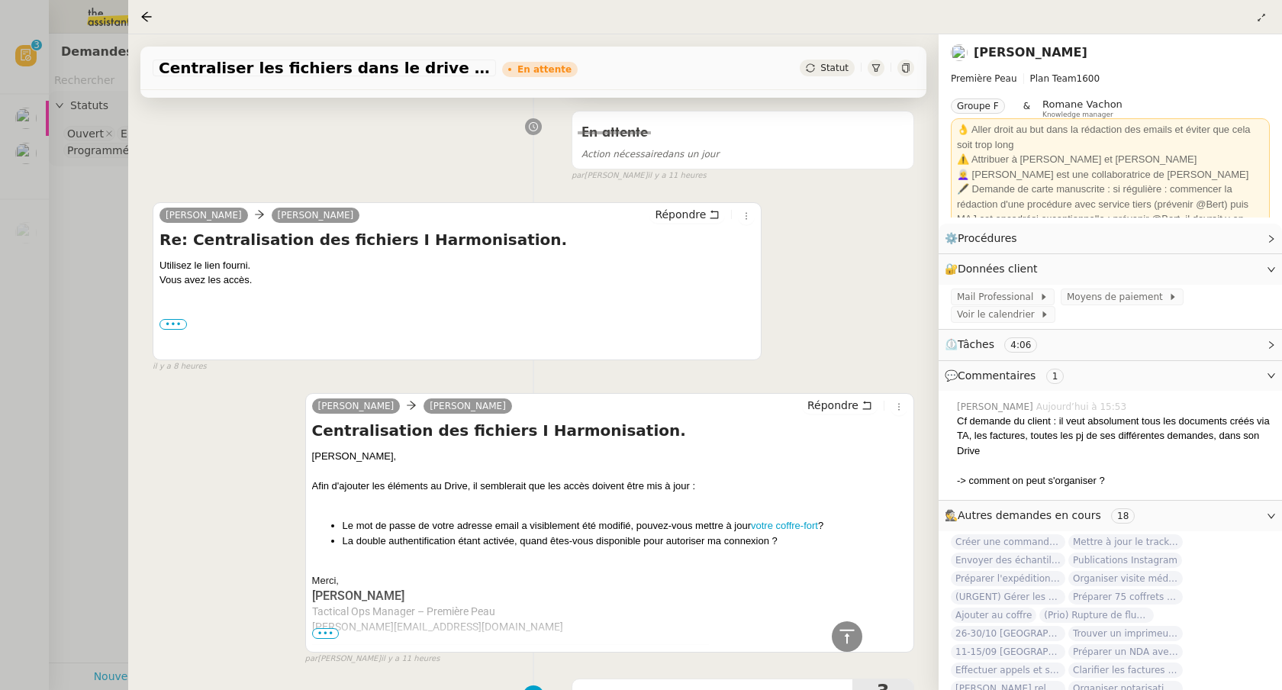
scroll to position [508, 0]
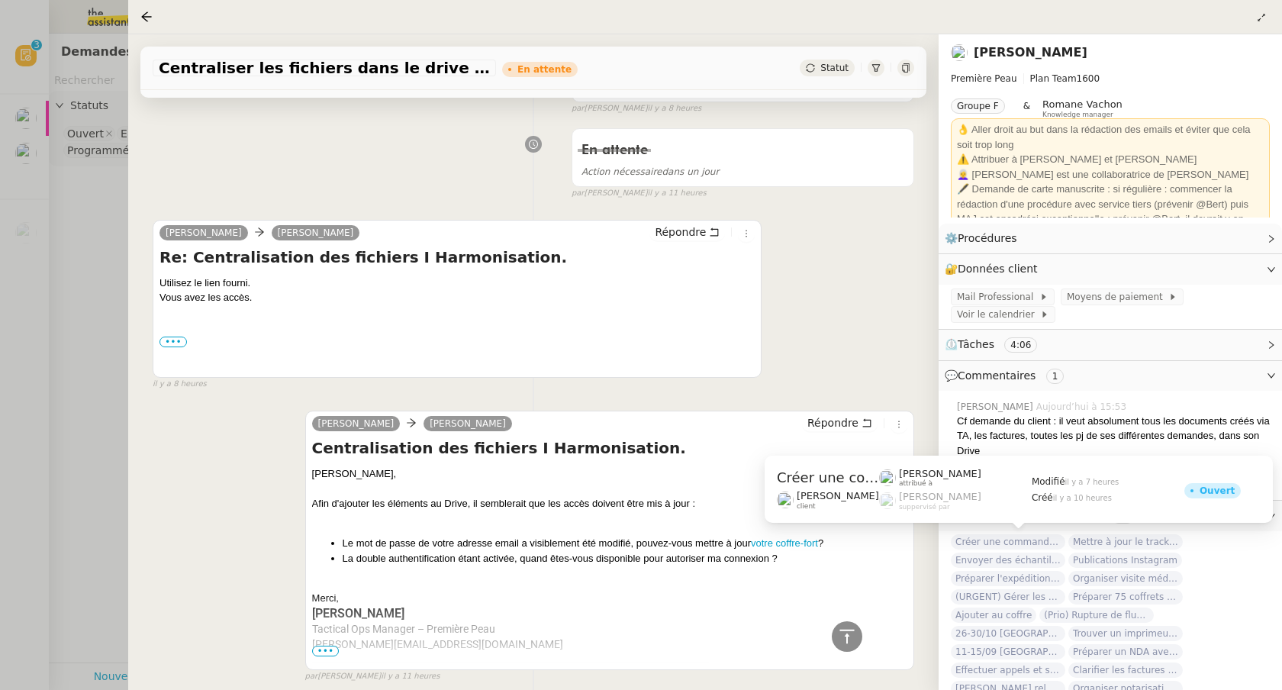
click at [970, 544] on span "Créer une commande dans Shopify" at bounding box center [1008, 541] width 114 height 15
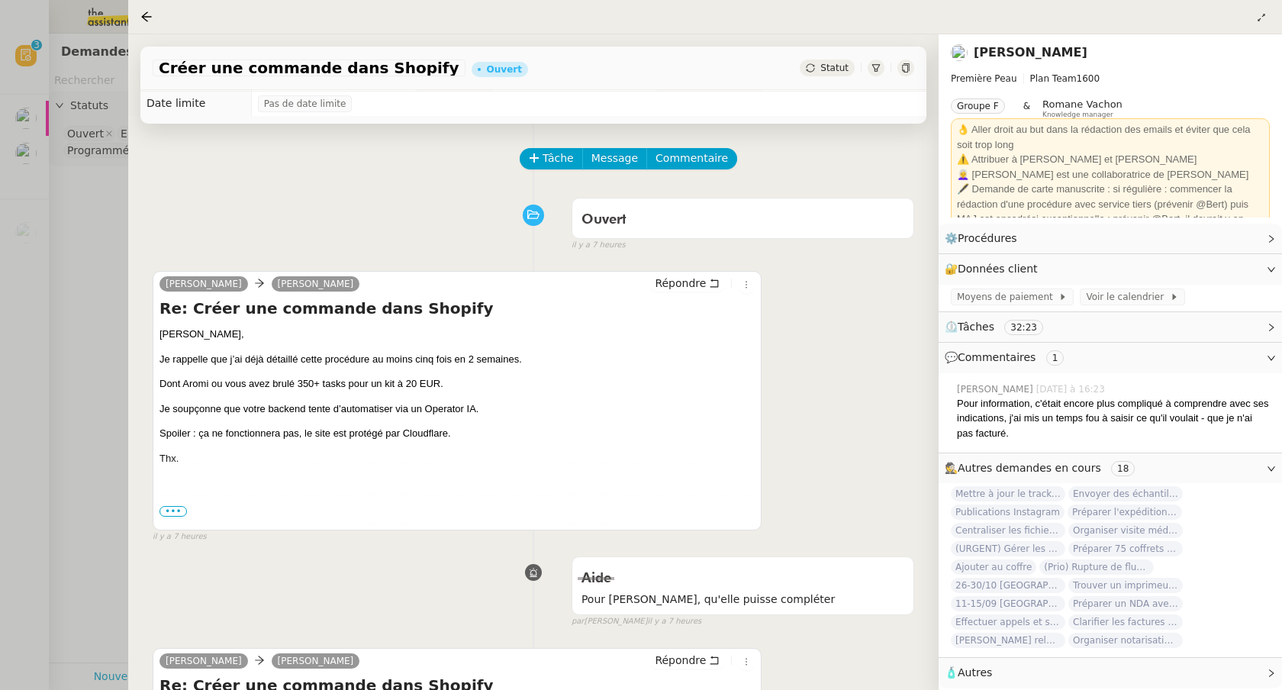
scroll to position [24, 0]
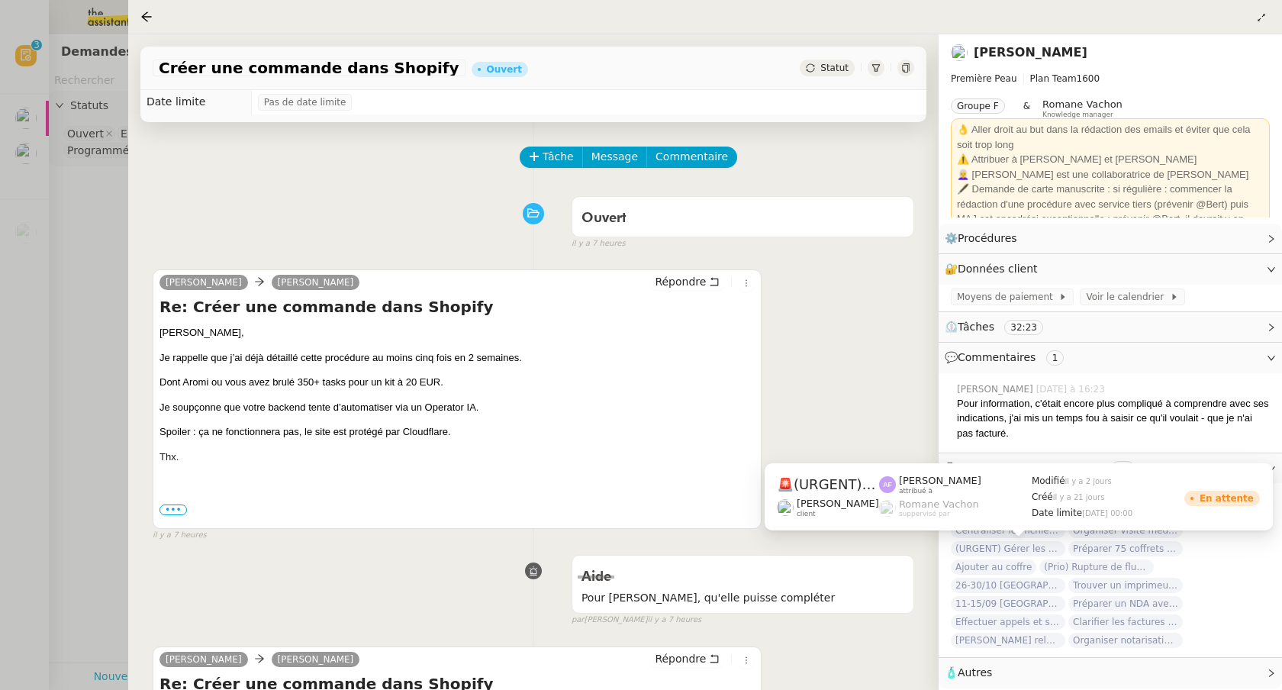
click at [965, 553] on span "(URGENT) Gérer les démarches administratives pour le contrat d'[PERSON_NAME]" at bounding box center [1008, 548] width 114 height 15
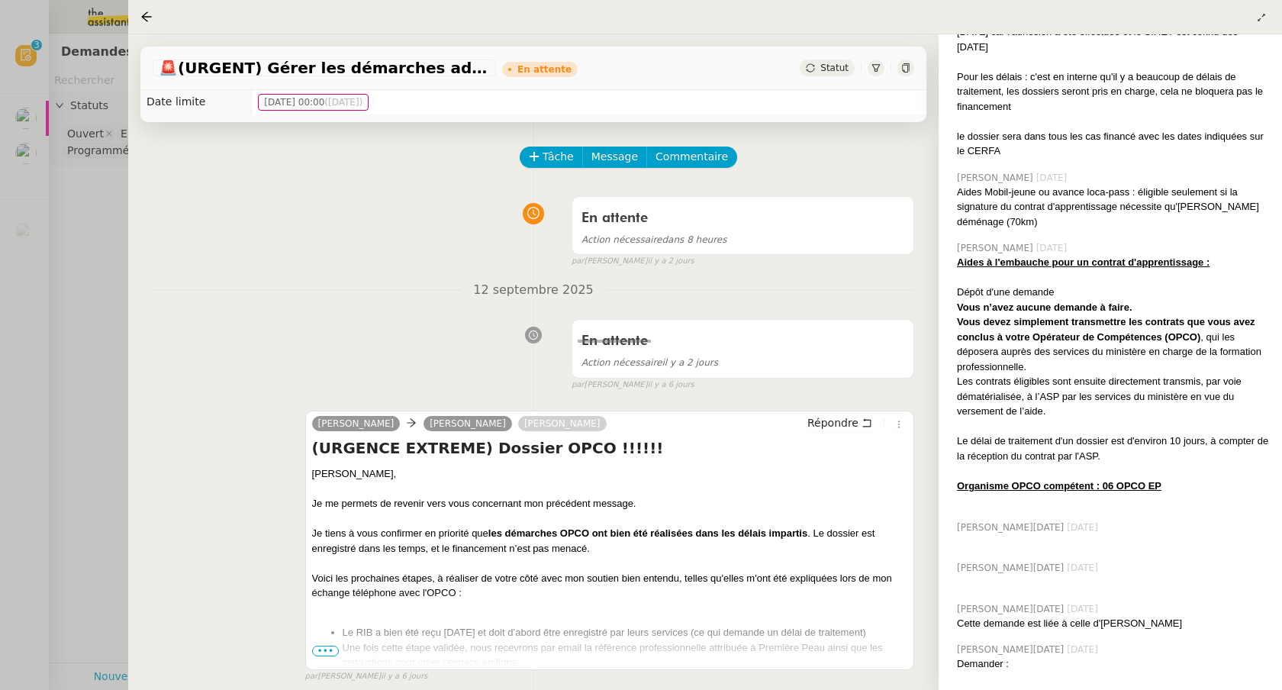
scroll to position [884, 0]
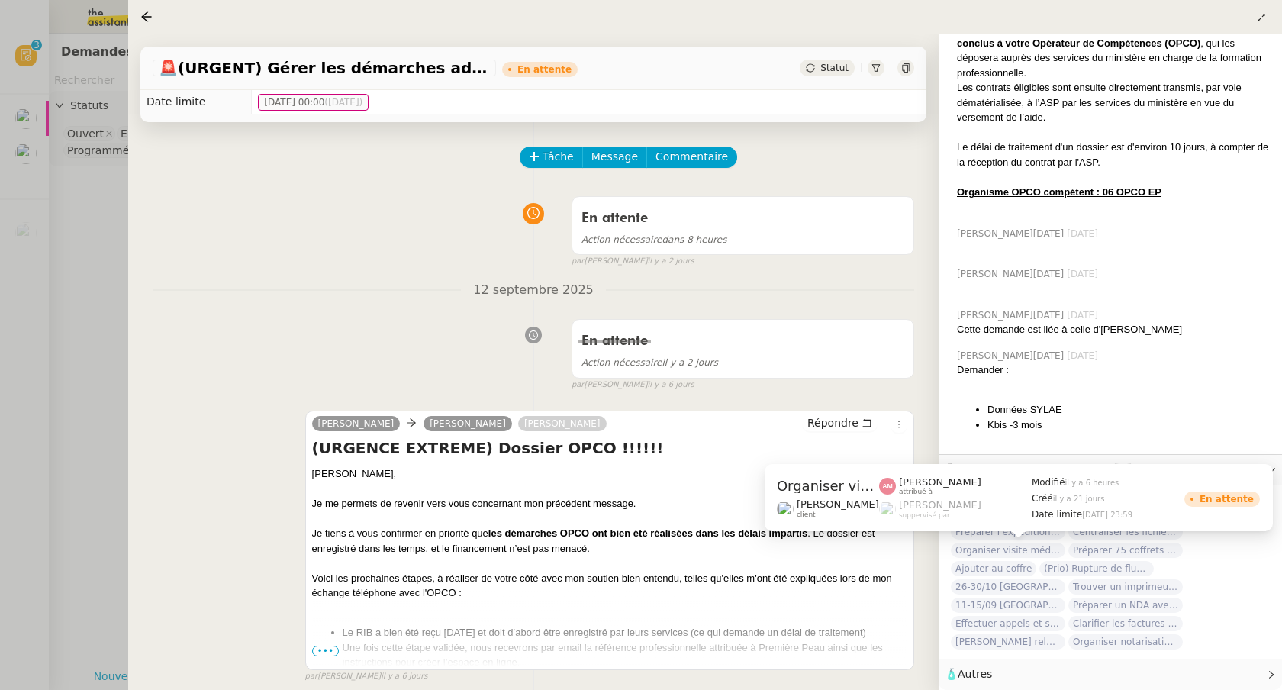
click at [974, 549] on span "Organiser visite médicale [PERSON_NAME]" at bounding box center [1008, 550] width 114 height 15
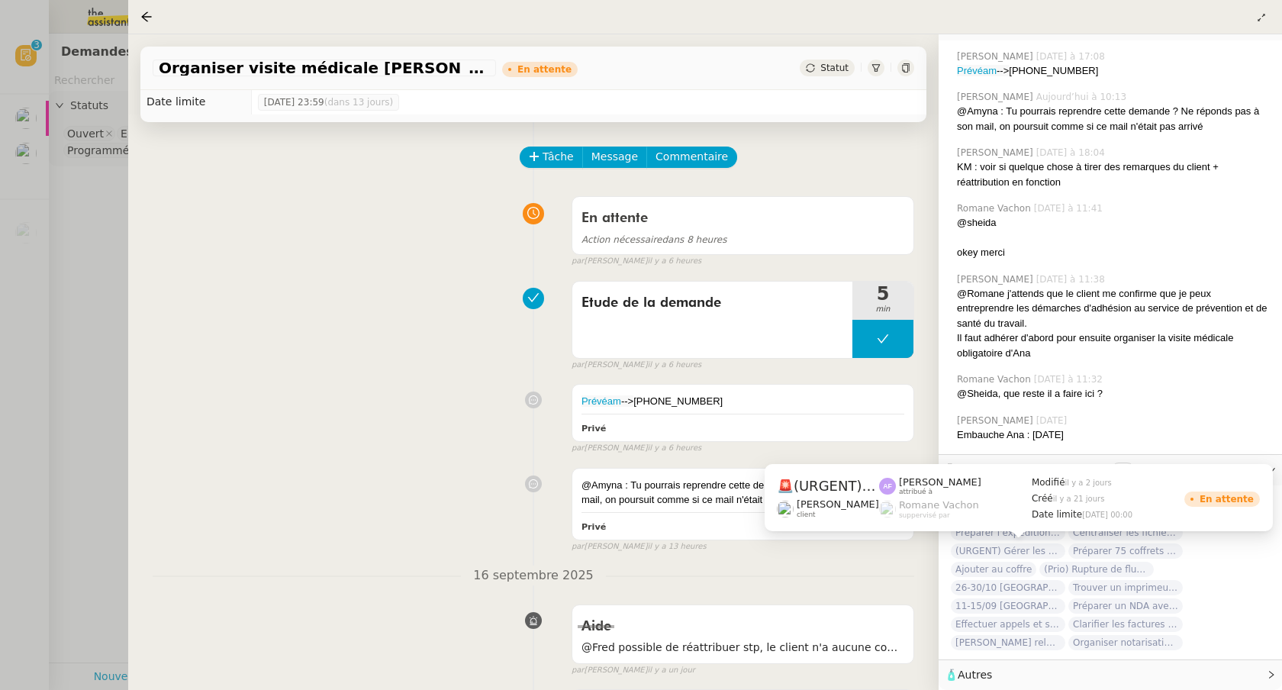
scroll to position [350, 0]
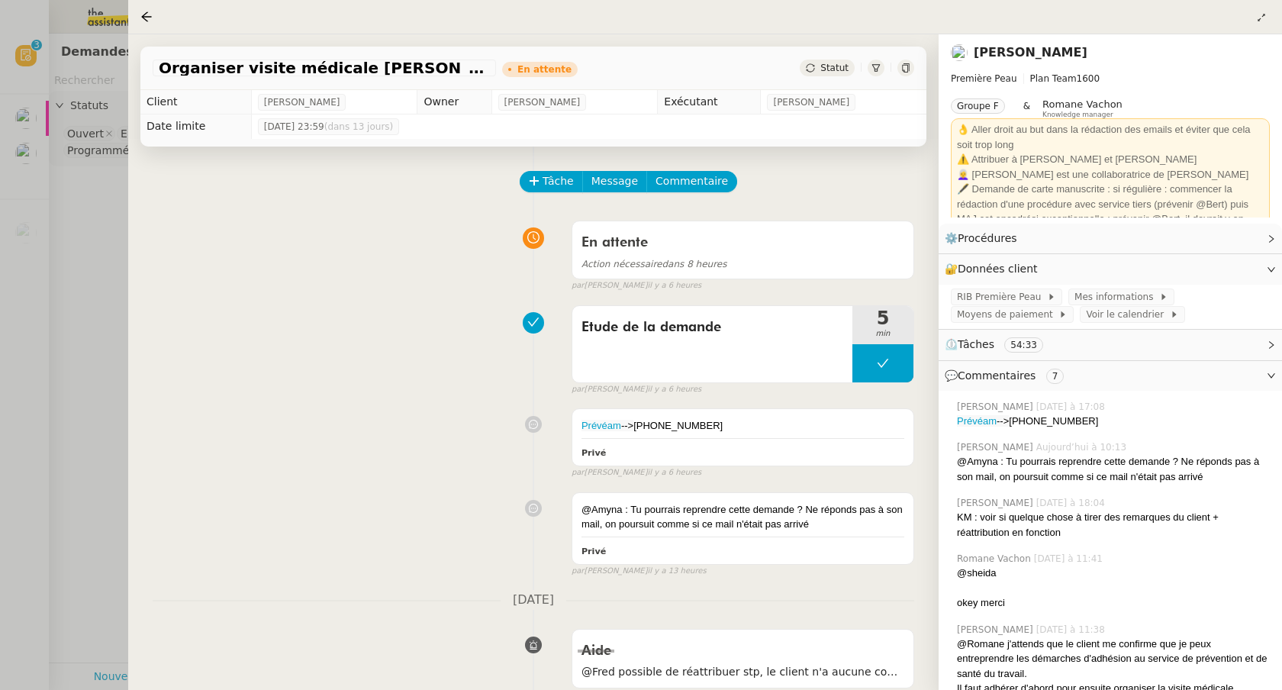
scroll to position [350, 0]
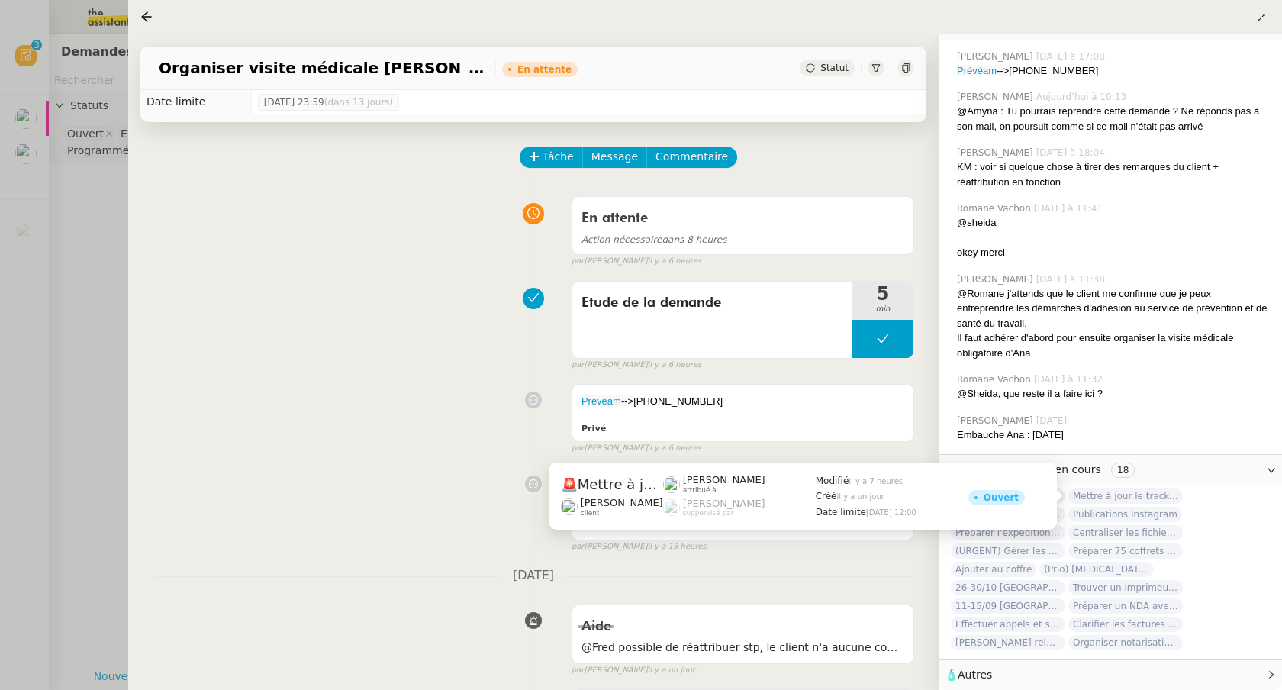
click at [1107, 496] on span "Mettre à jour le tracker des factures" at bounding box center [1125, 495] width 114 height 15
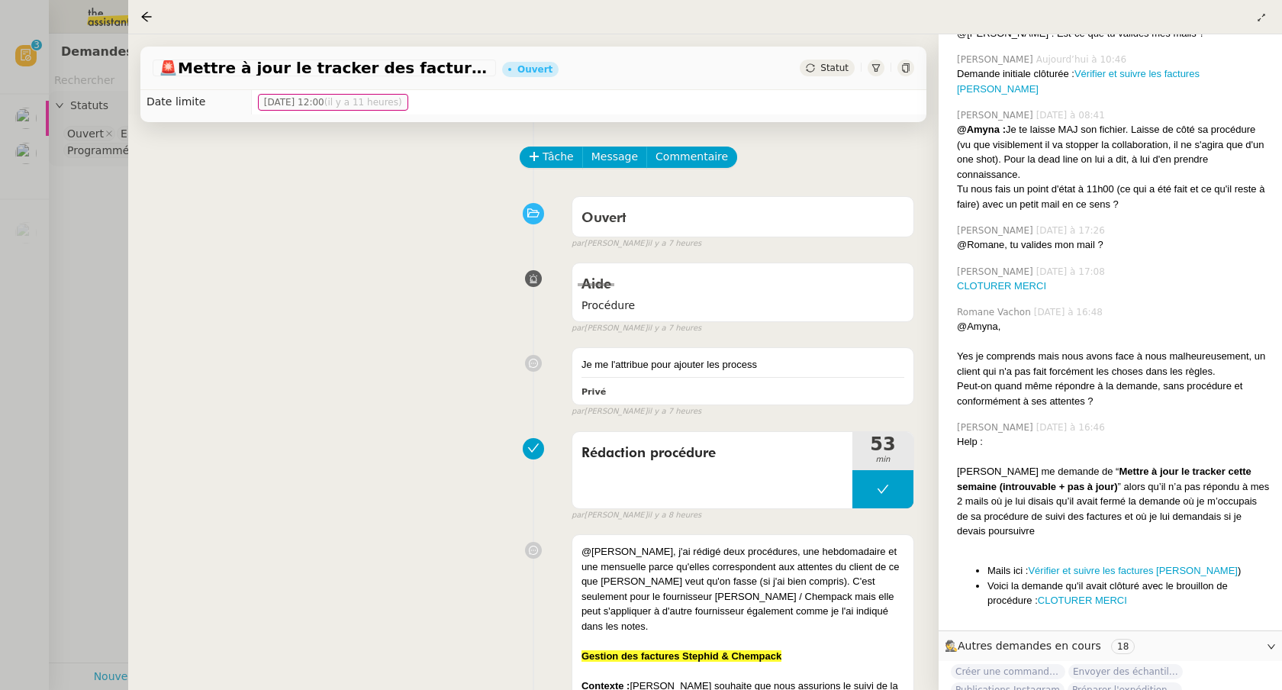
scroll to position [4786, 0]
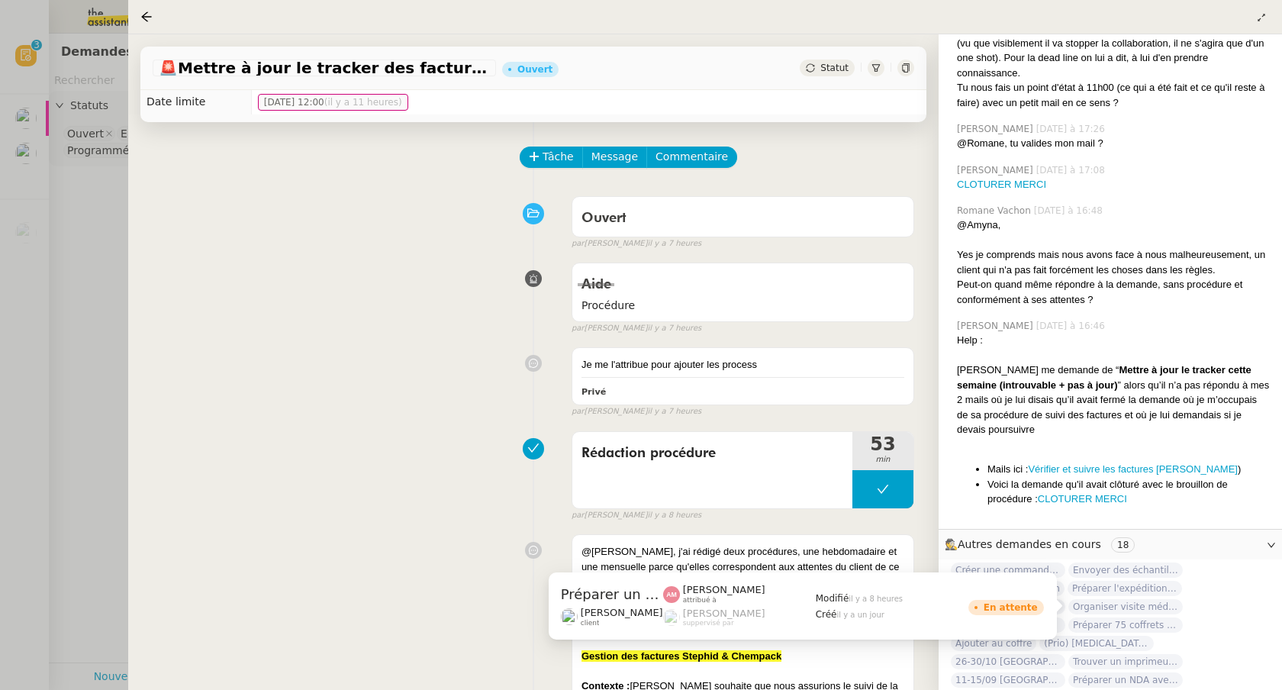
click at [1114, 672] on span "Préparer un NDA avec DocuSign" at bounding box center [1125, 679] width 114 height 15
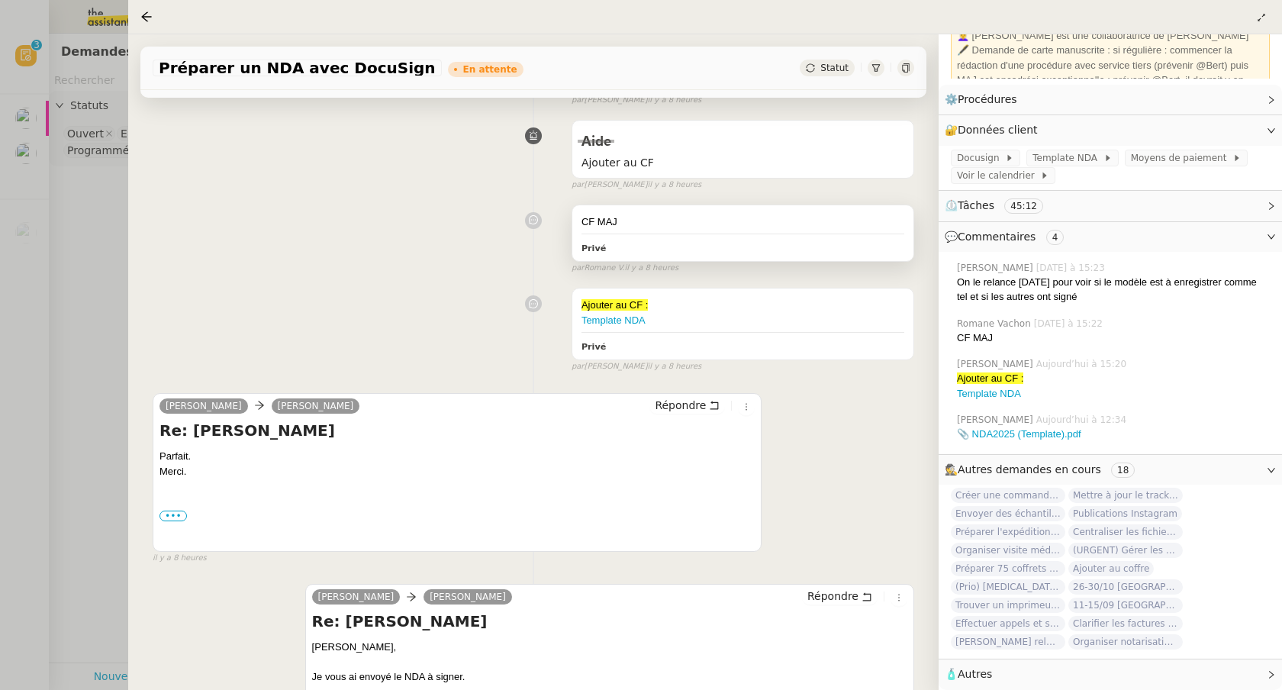
scroll to position [302, 0]
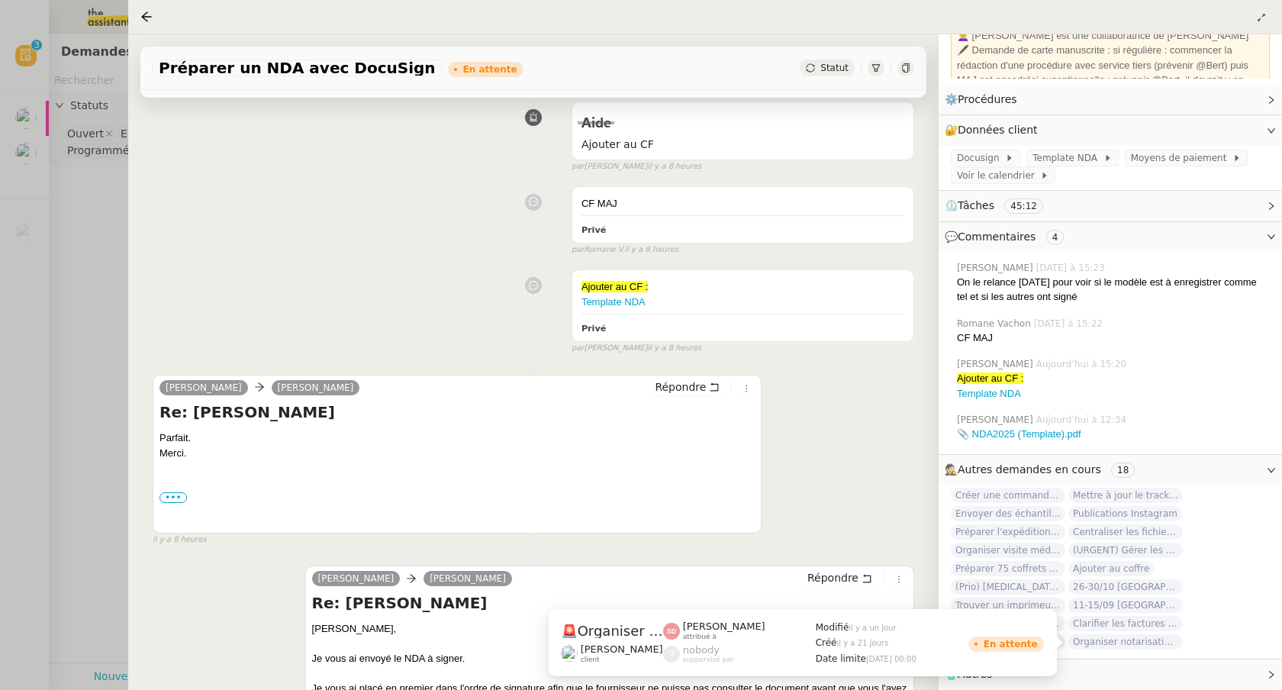
click at [1107, 641] on span "Organiser notarisation et légalisation POA [GEOGRAPHIC_DATA] & KSA" at bounding box center [1125, 641] width 114 height 15
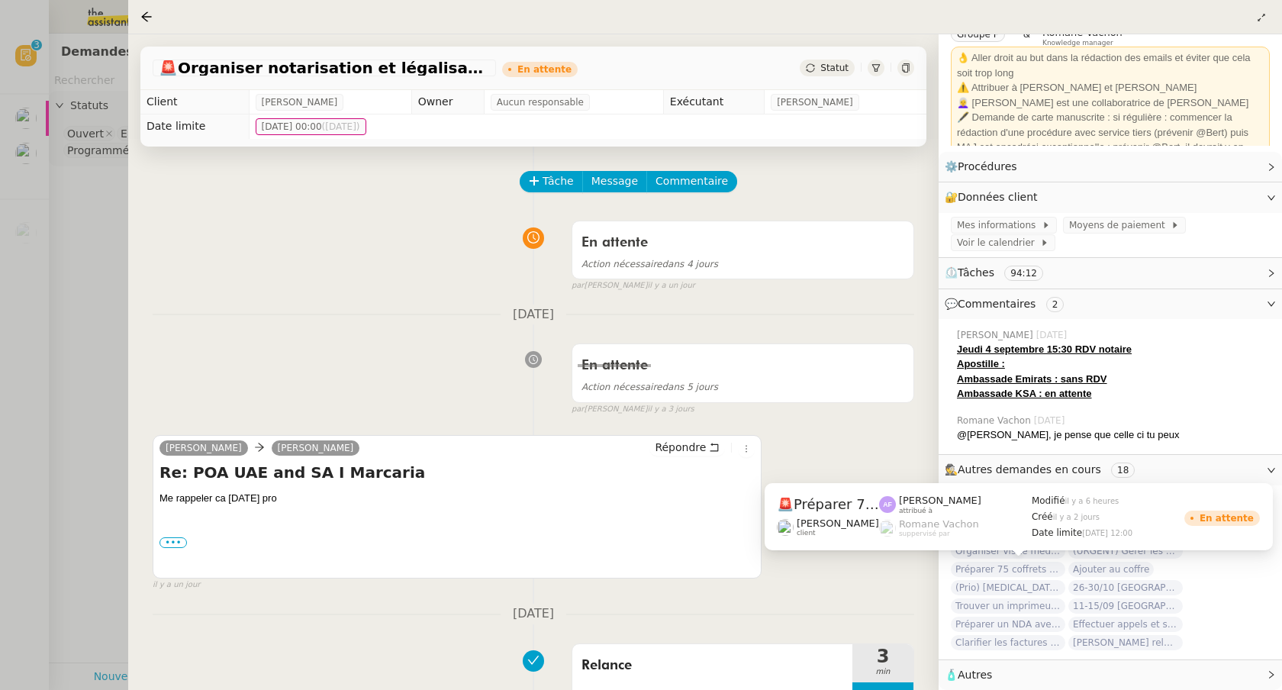
click at [983, 569] on span "Préparer 75 coffrets Découvertes pour [DATE] midi" at bounding box center [1008, 569] width 114 height 15
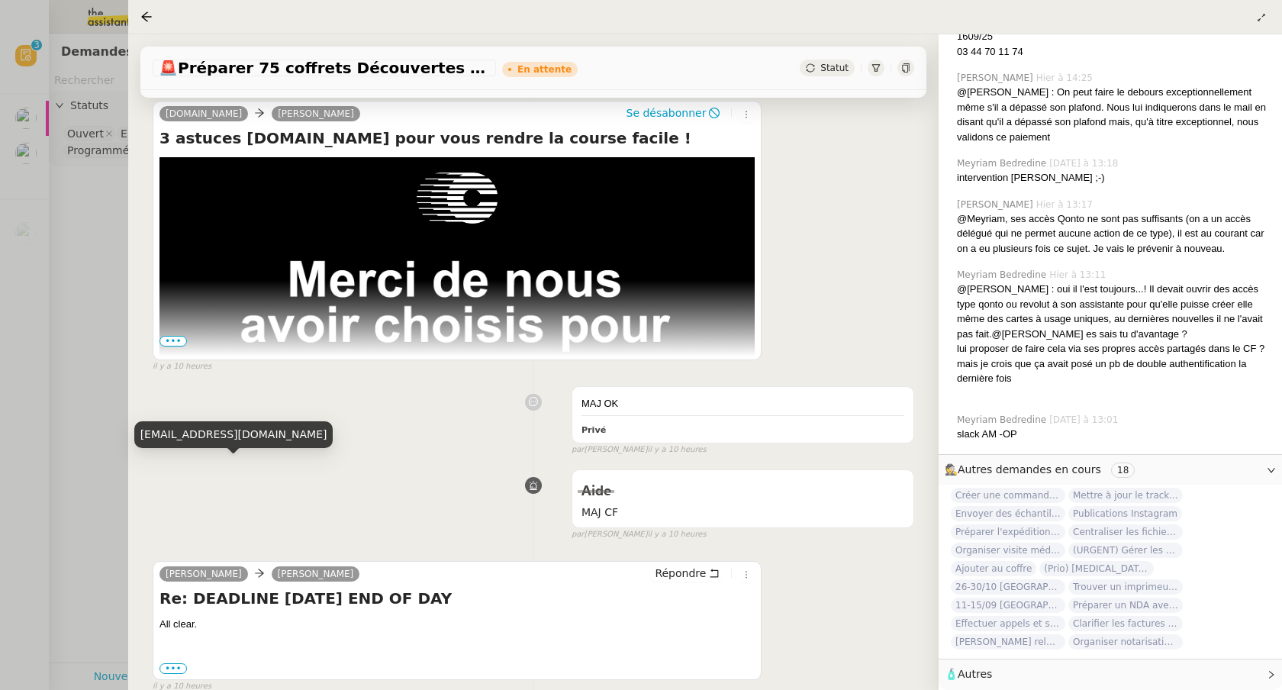
scroll to position [690, 0]
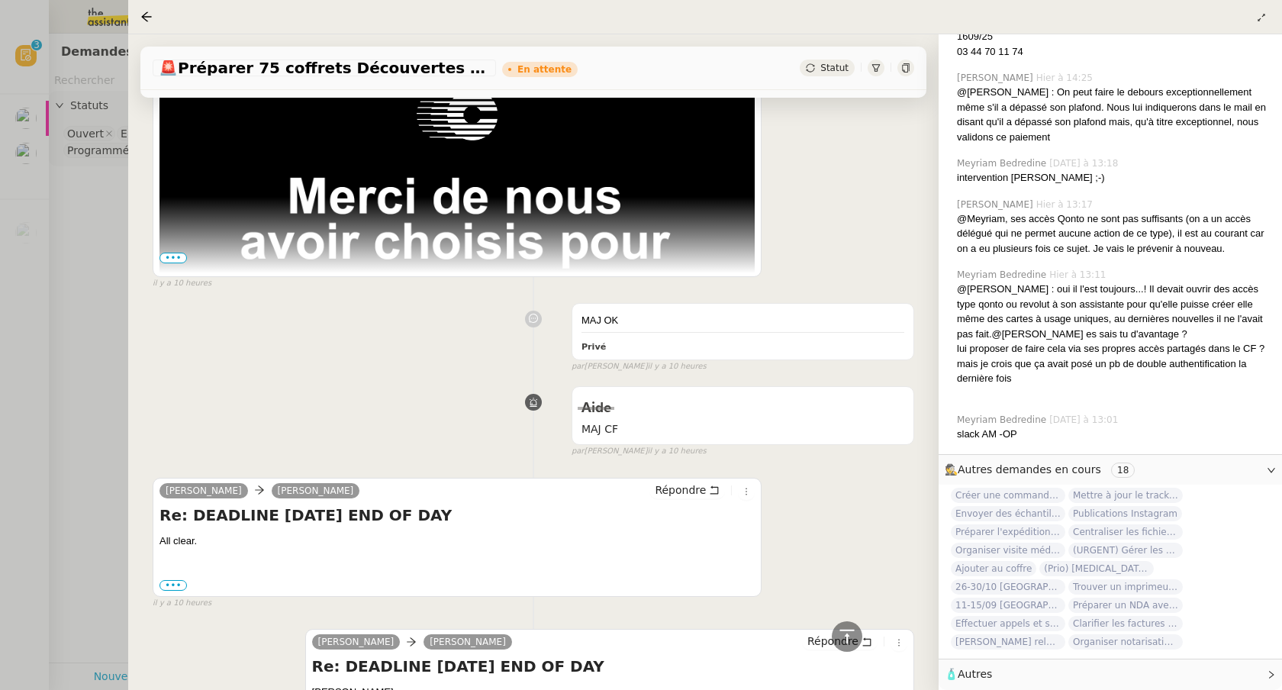
click at [32, 136] on div at bounding box center [641, 345] width 1282 height 690
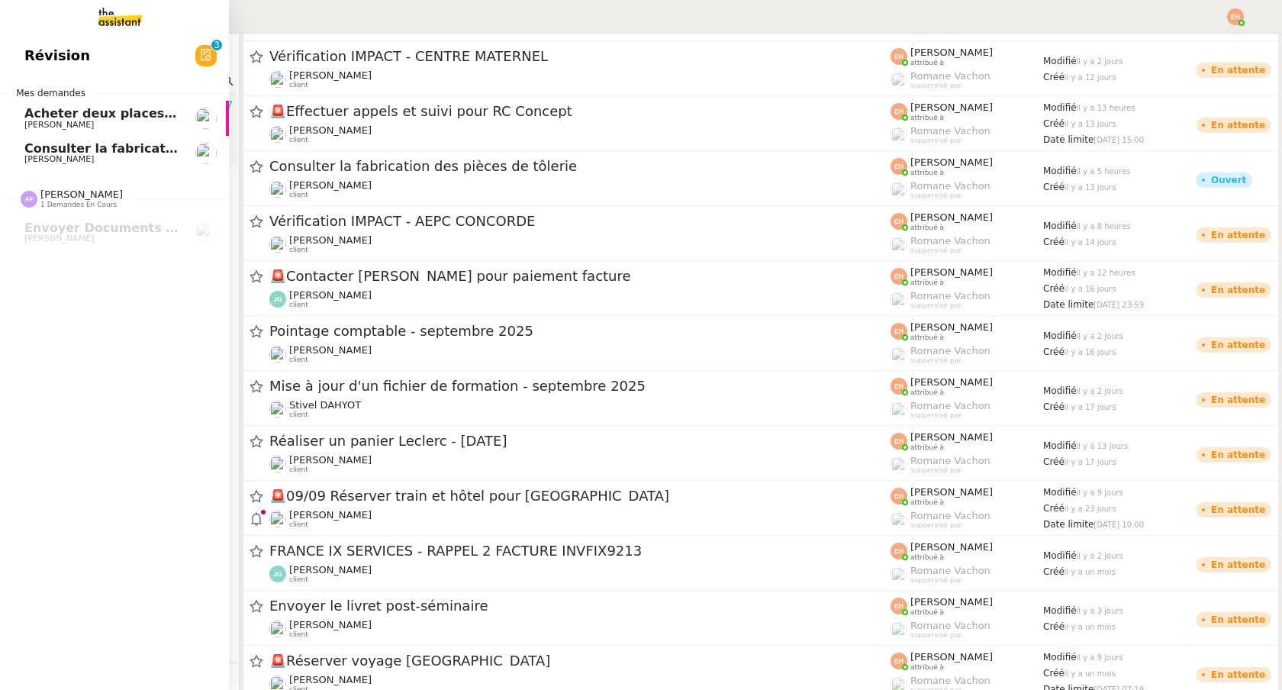
click at [32, 119] on span "Acheter deux places de concert VIP" at bounding box center [146, 113] width 244 height 14
